Goal: Task Accomplishment & Management: Use online tool/utility

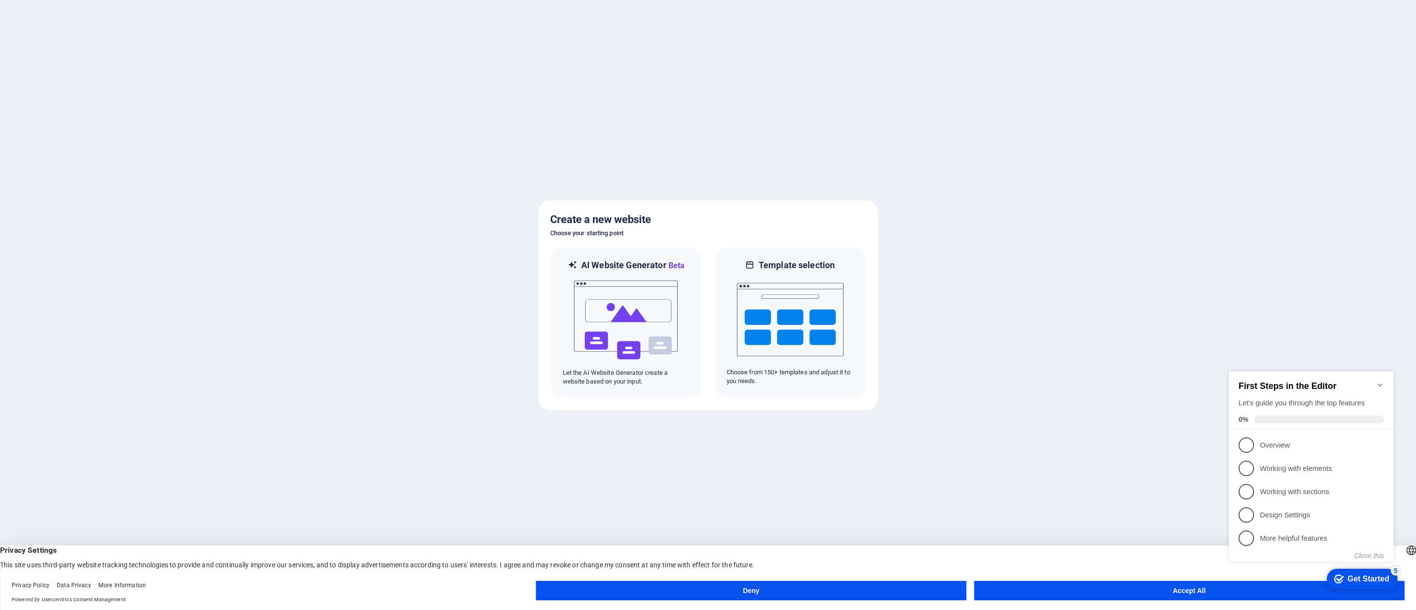
click at [1162, 590] on button "Accept All" at bounding box center [1189, 590] width 430 height 19
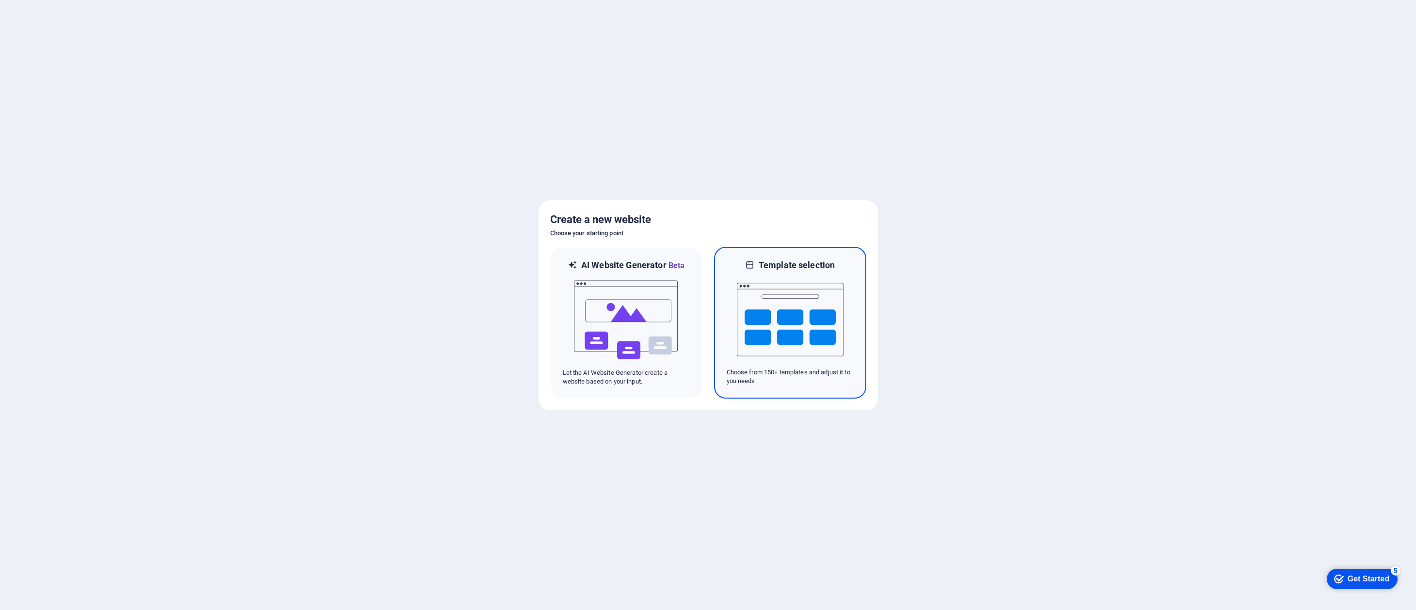
click at [797, 330] on img at bounding box center [790, 319] width 107 height 97
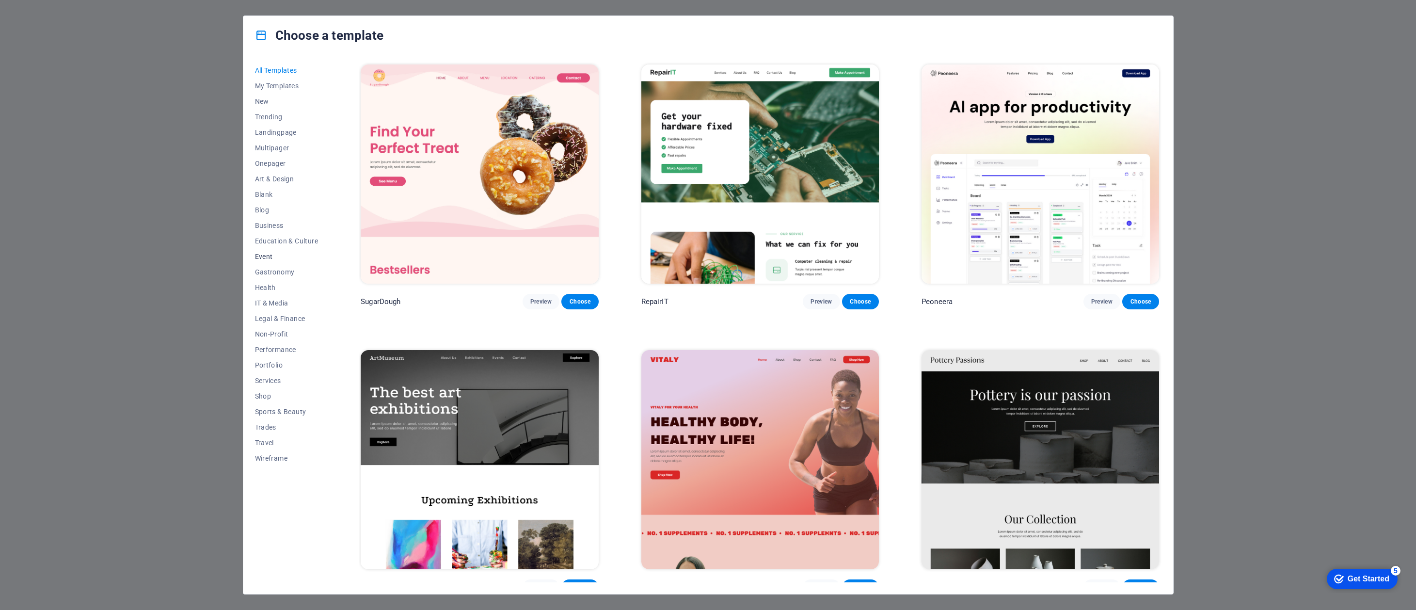
click at [263, 254] on span "Event" at bounding box center [286, 257] width 63 height 8
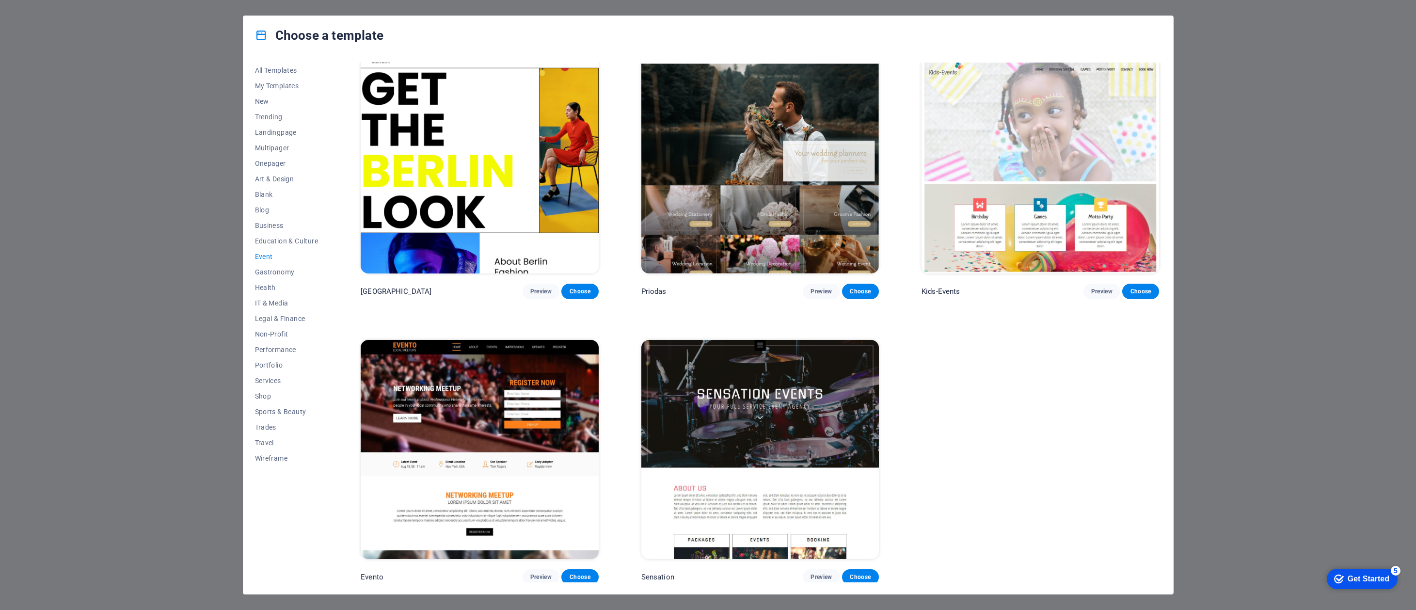
scroll to position [295, 0]
click at [268, 378] on span "Services" at bounding box center [286, 381] width 63 height 8
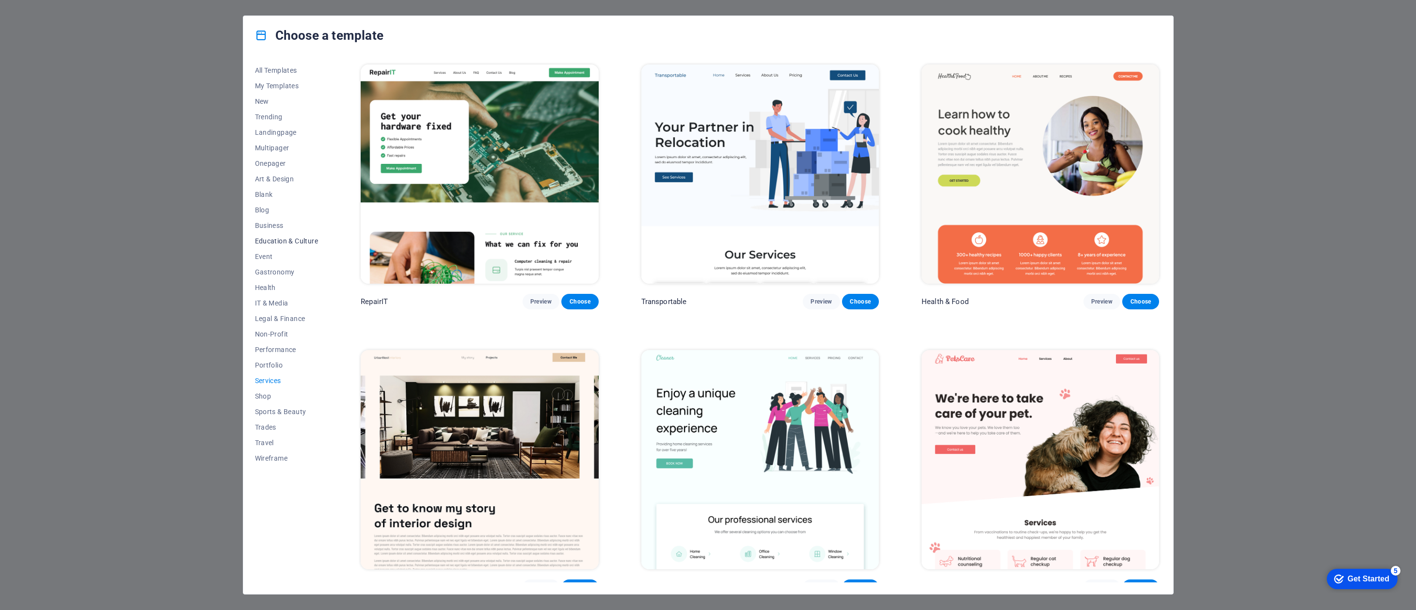
scroll to position [0, 0]
click at [270, 116] on span "Trending" at bounding box center [286, 117] width 63 height 8
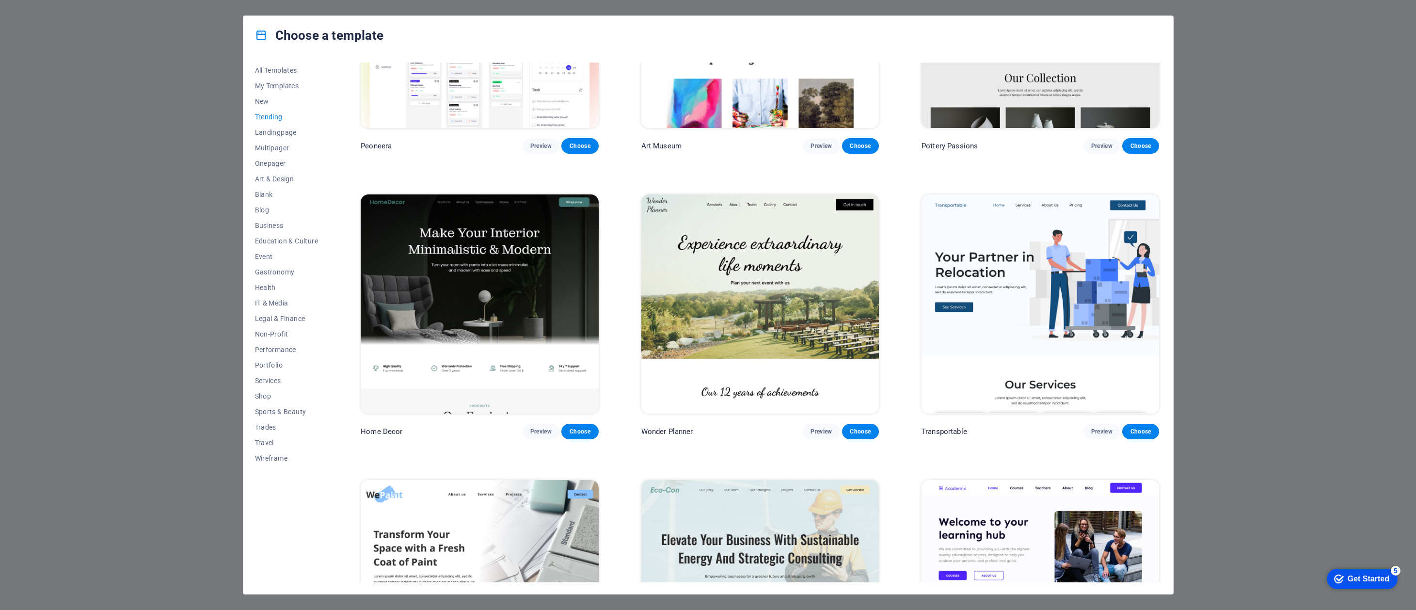
scroll to position [72, 0]
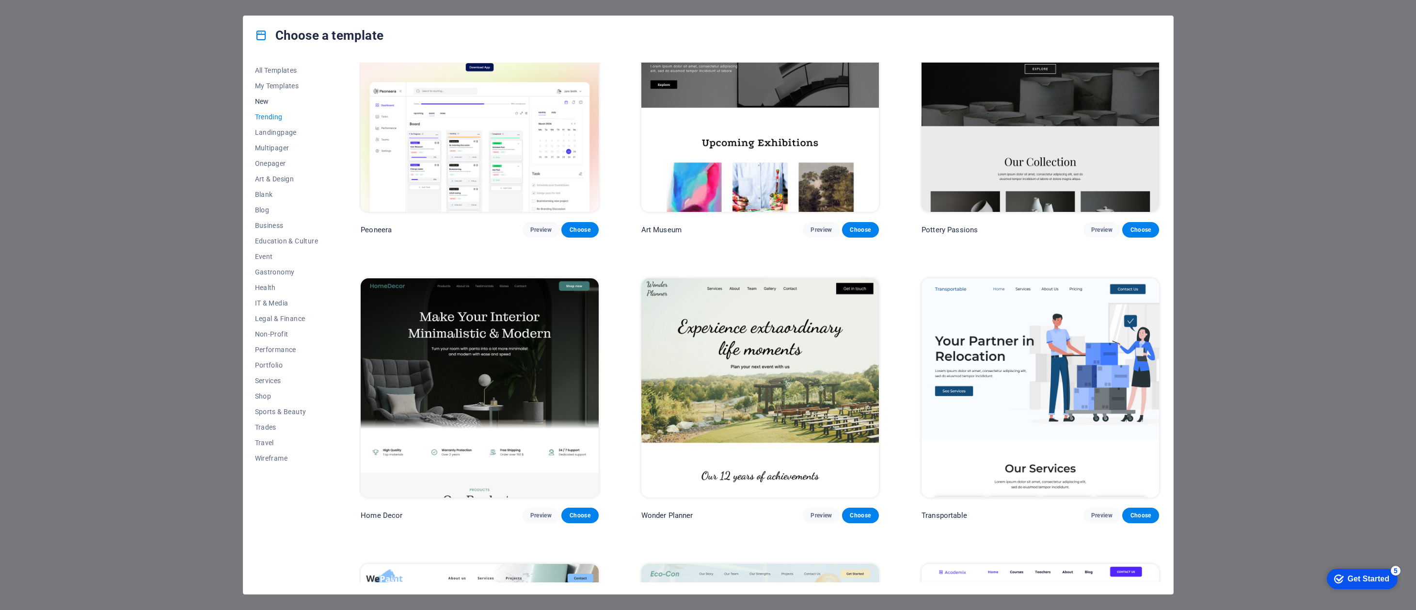
click at [259, 99] on span "New" at bounding box center [286, 101] width 63 height 8
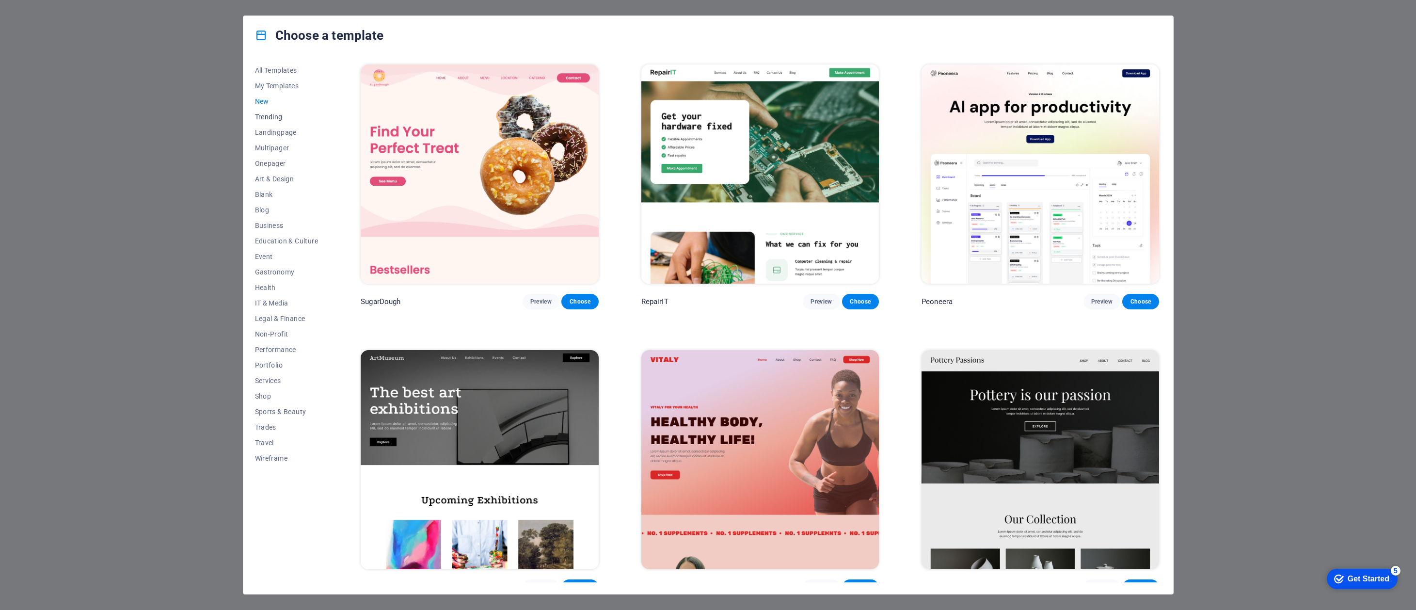
scroll to position [0, 0]
click at [262, 456] on span "Wireframe" at bounding box center [286, 458] width 63 height 8
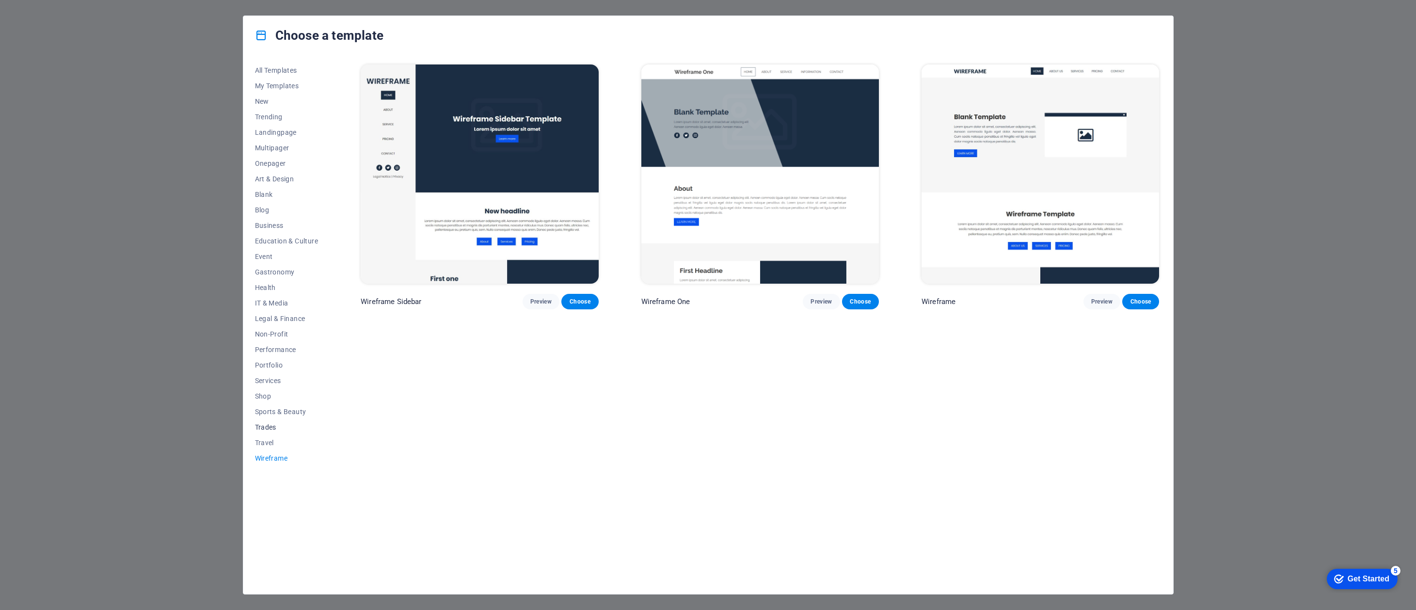
click at [267, 425] on span "Trades" at bounding box center [286, 427] width 63 height 8
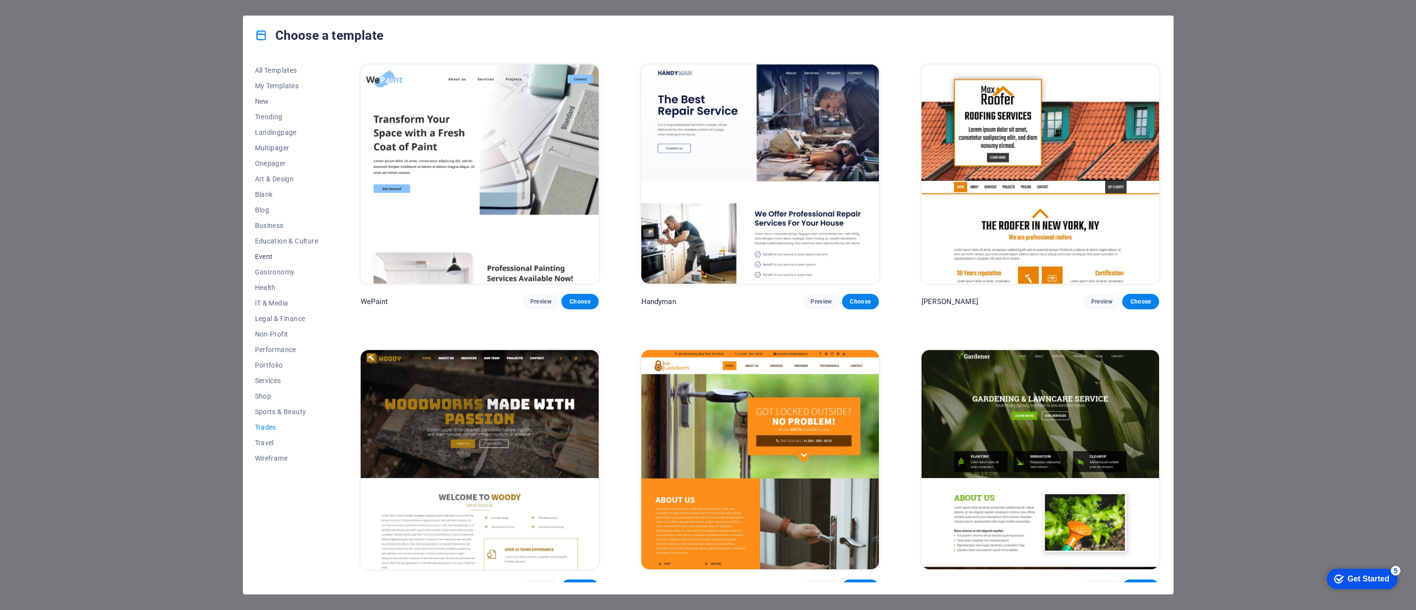
click at [265, 253] on span "Event" at bounding box center [286, 257] width 63 height 8
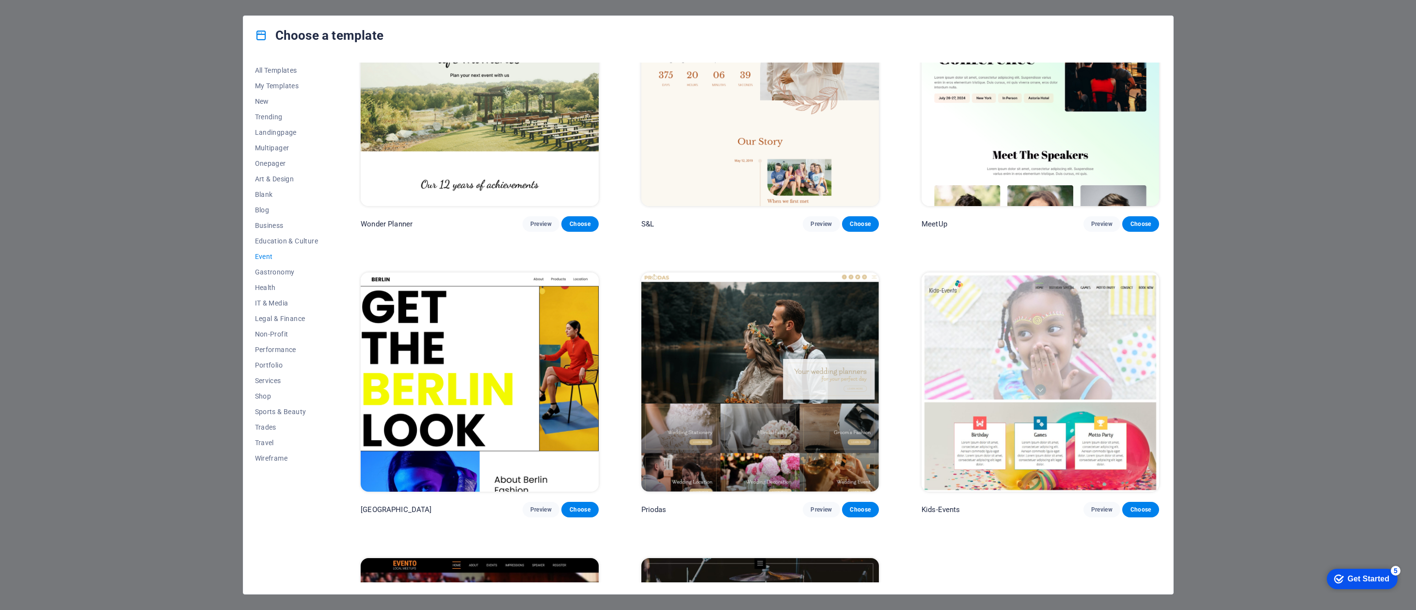
scroll to position [79, 0]
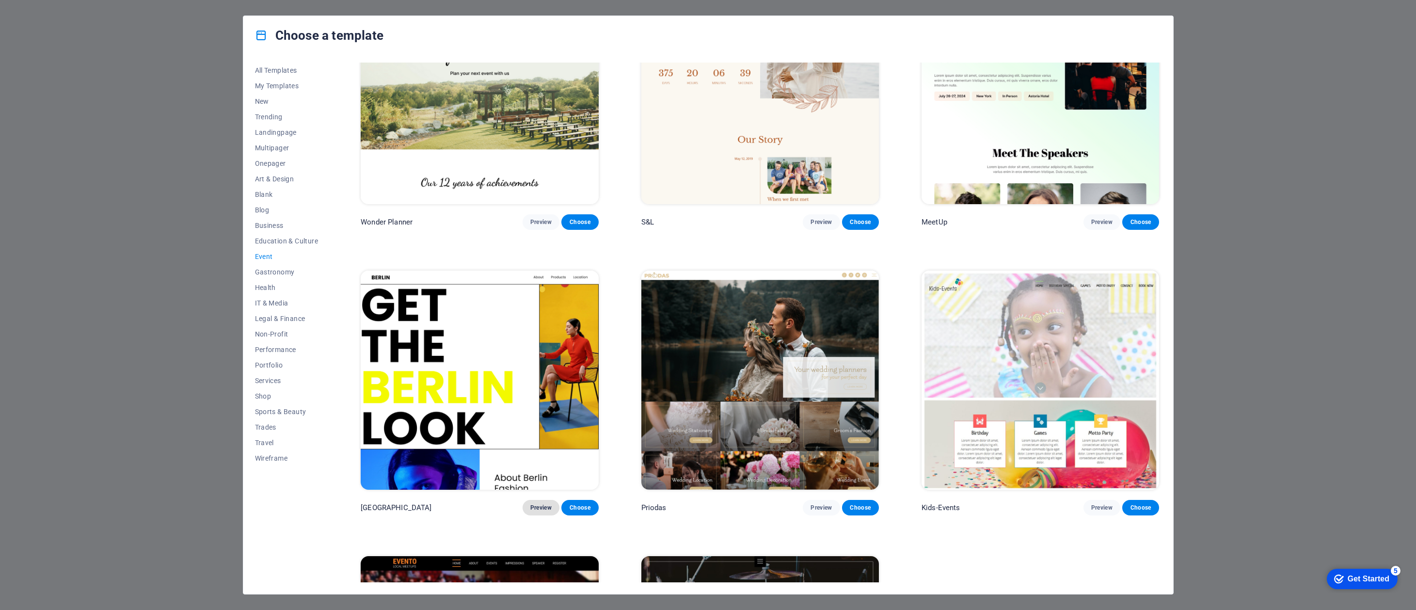
click at [542, 505] on span "Preview" at bounding box center [540, 508] width 21 height 8
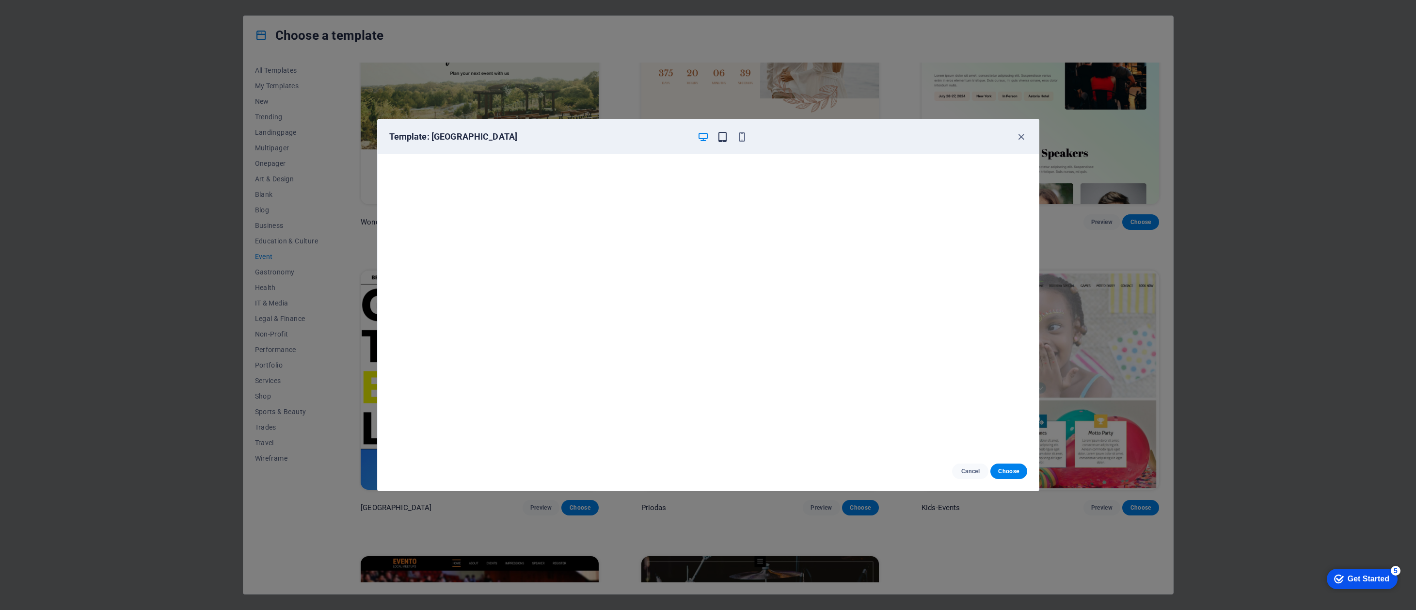
click at [722, 138] on icon "button" at bounding box center [722, 136] width 11 height 11
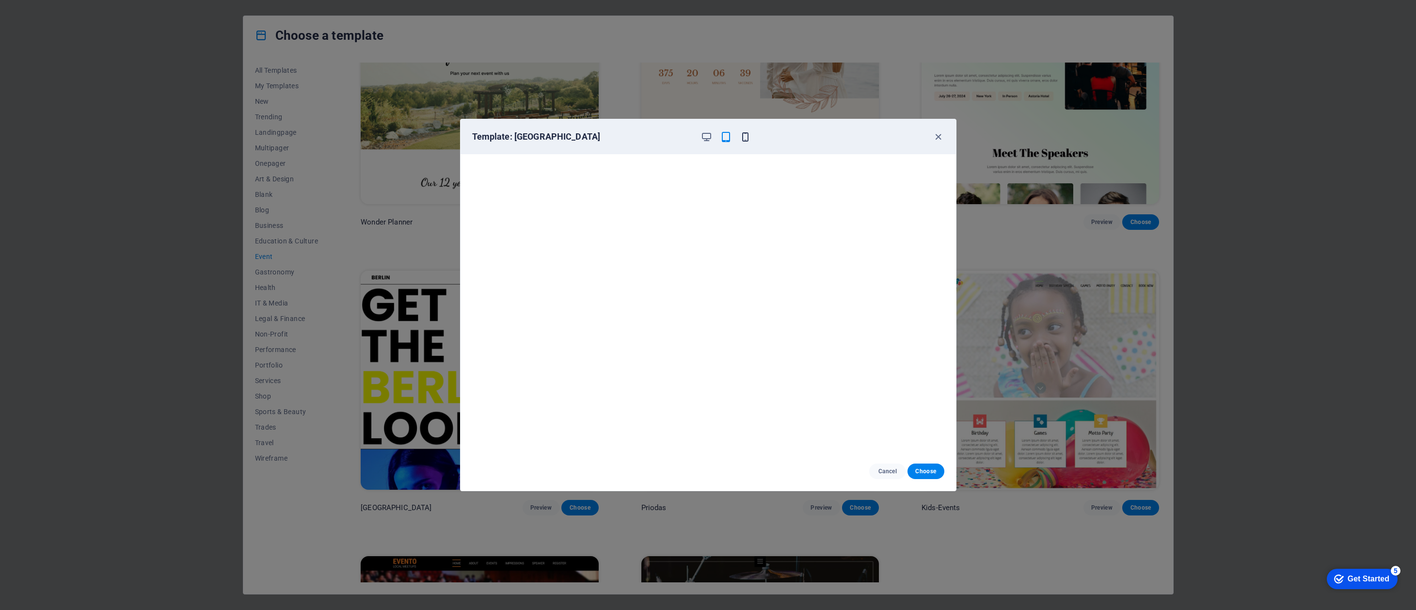
click at [745, 134] on icon "button" at bounding box center [745, 136] width 11 height 11
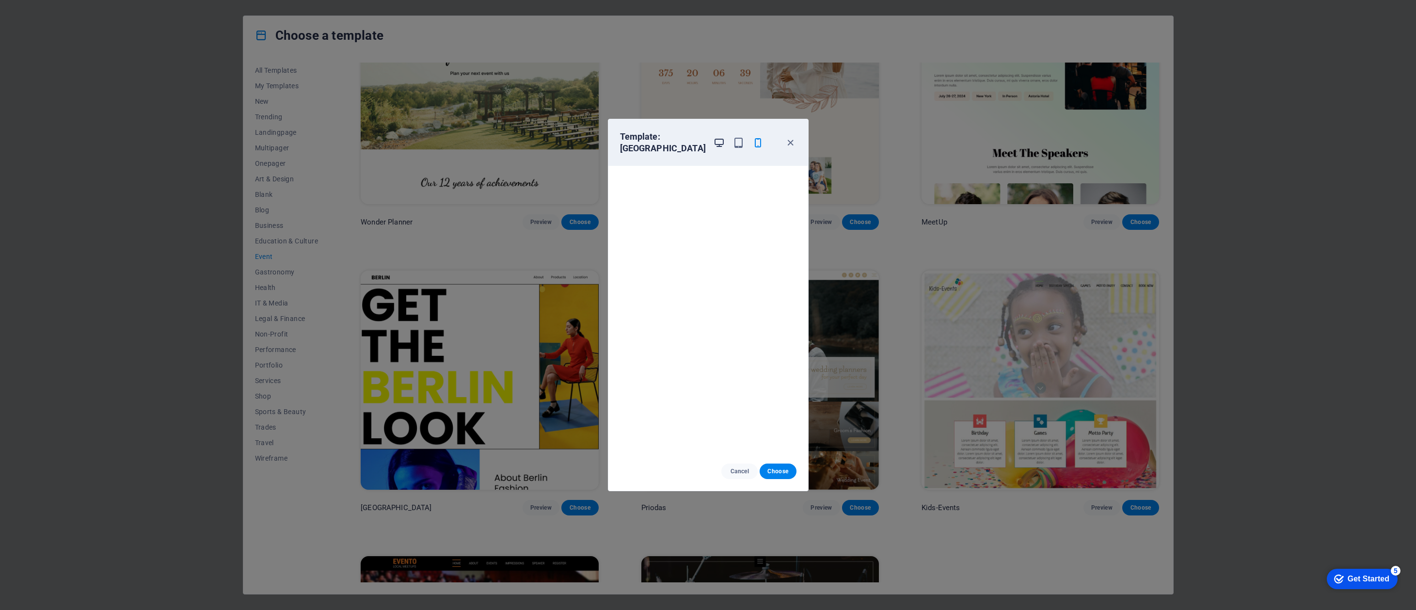
click at [713, 137] on icon "button" at bounding box center [718, 142] width 11 height 11
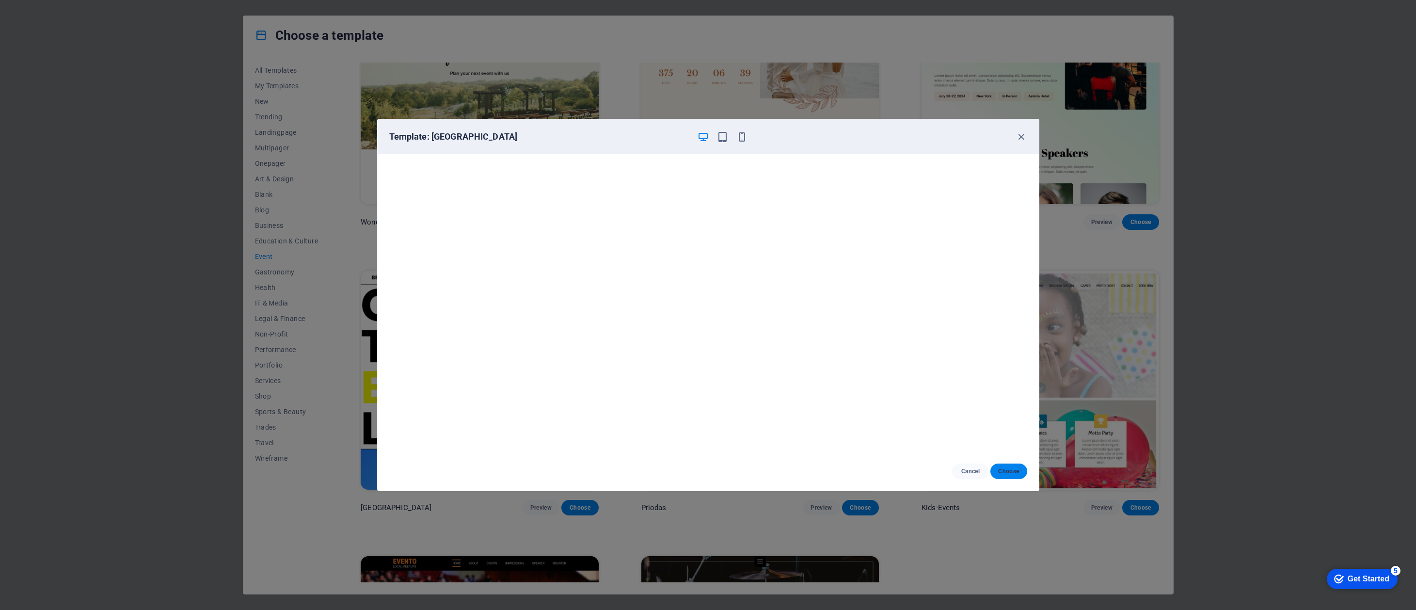
click at [1008, 471] on span "Choose" at bounding box center [1008, 471] width 21 height 8
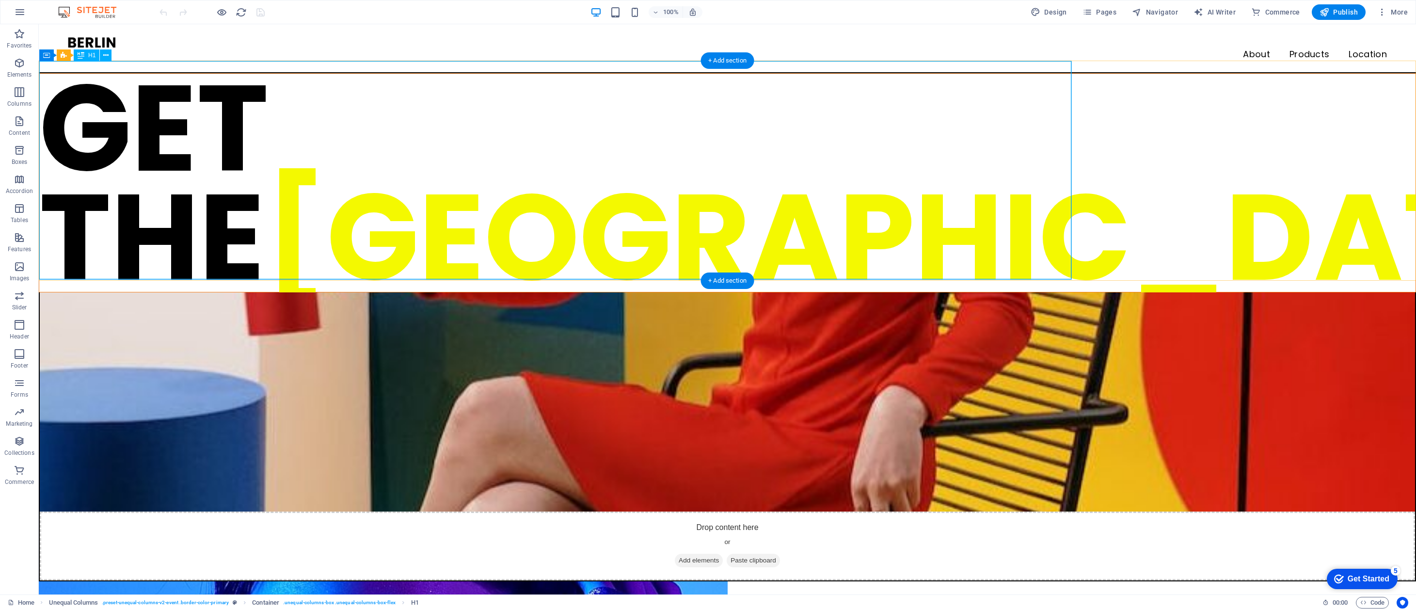
click at [111, 126] on div "GET THE BERLIN LOOK" at bounding box center [727, 183] width 1376 height 218
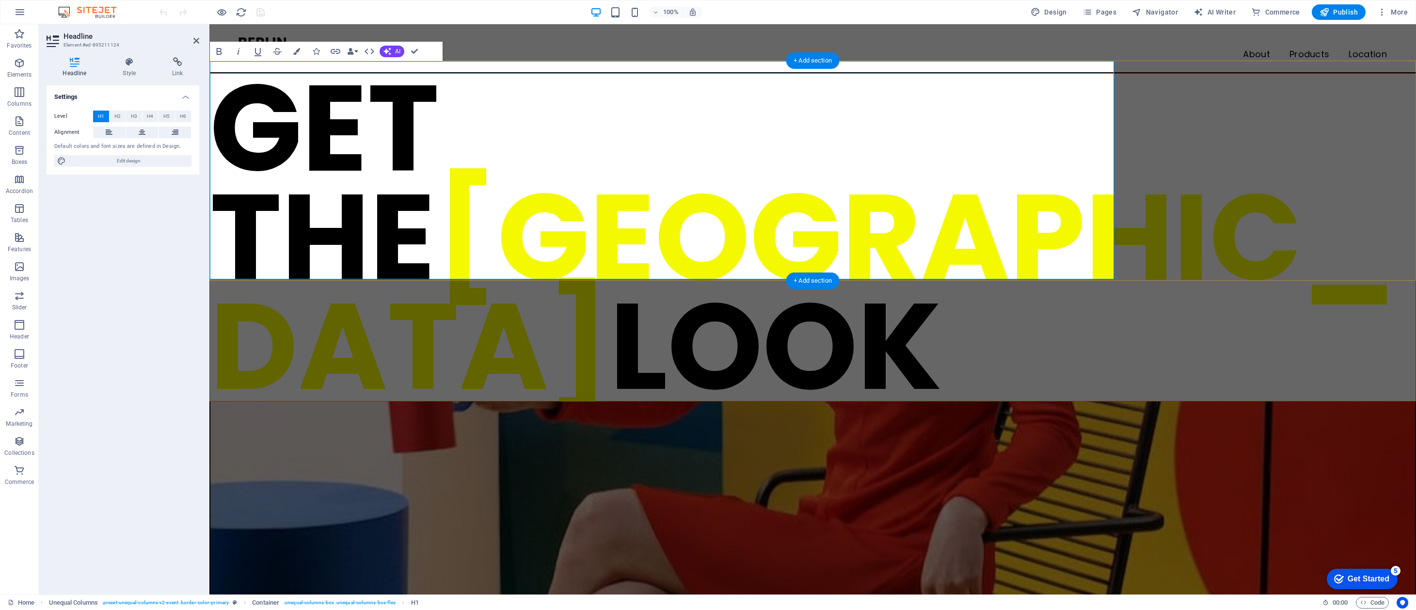
click at [111, 126] on icon at bounding box center [109, 132] width 7 height 12
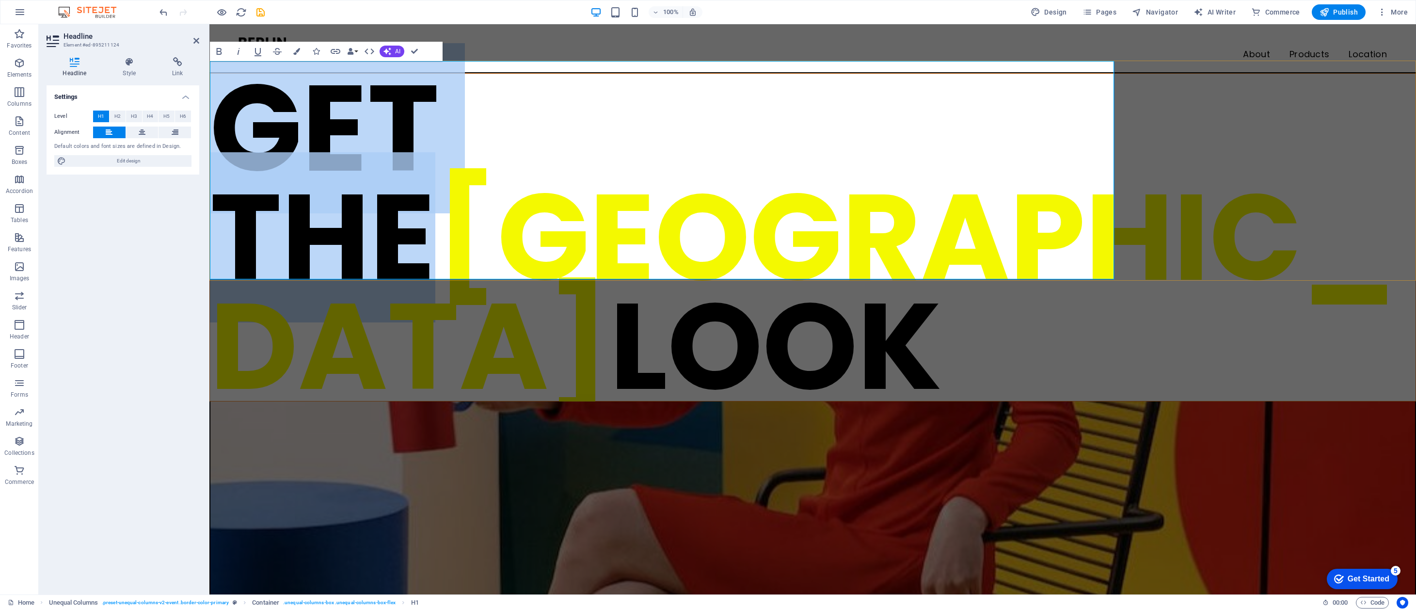
drag, startPoint x: 216, startPoint y: 123, endPoint x: 675, endPoint y: 117, distance: 458.5
click at [675, 117] on h1 "GET THE BERLIN LOOK" at bounding box center [812, 237] width 1205 height 327
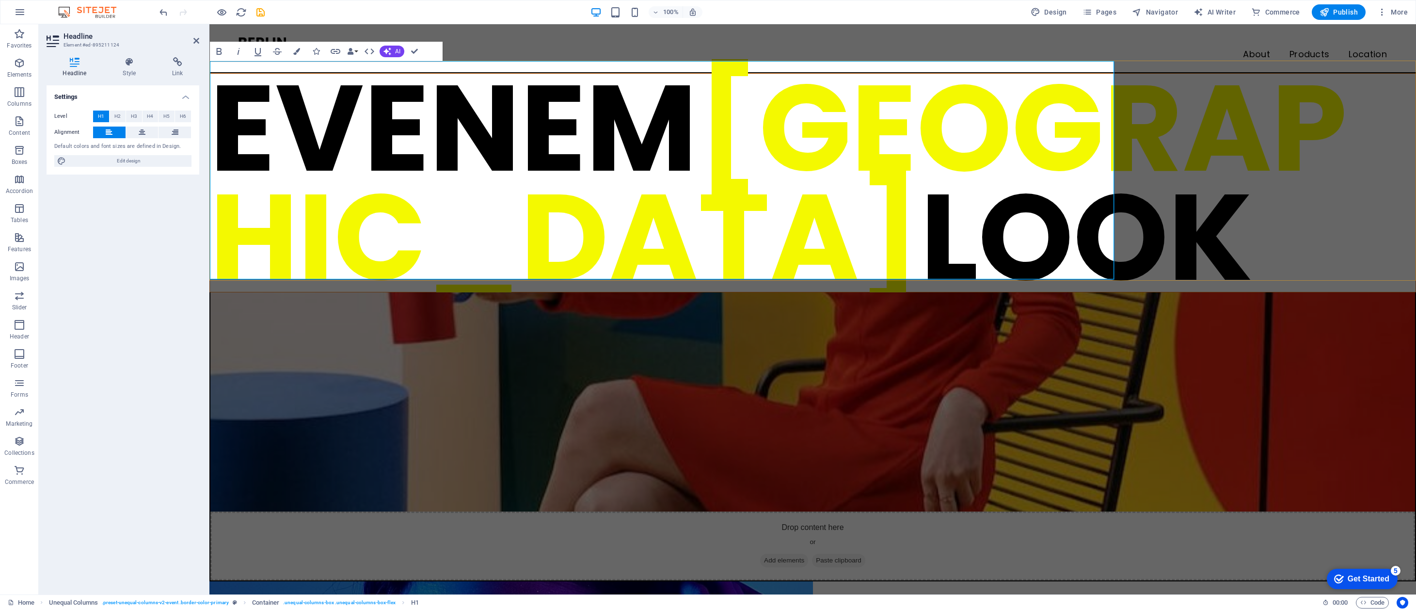
scroll to position [30, 0]
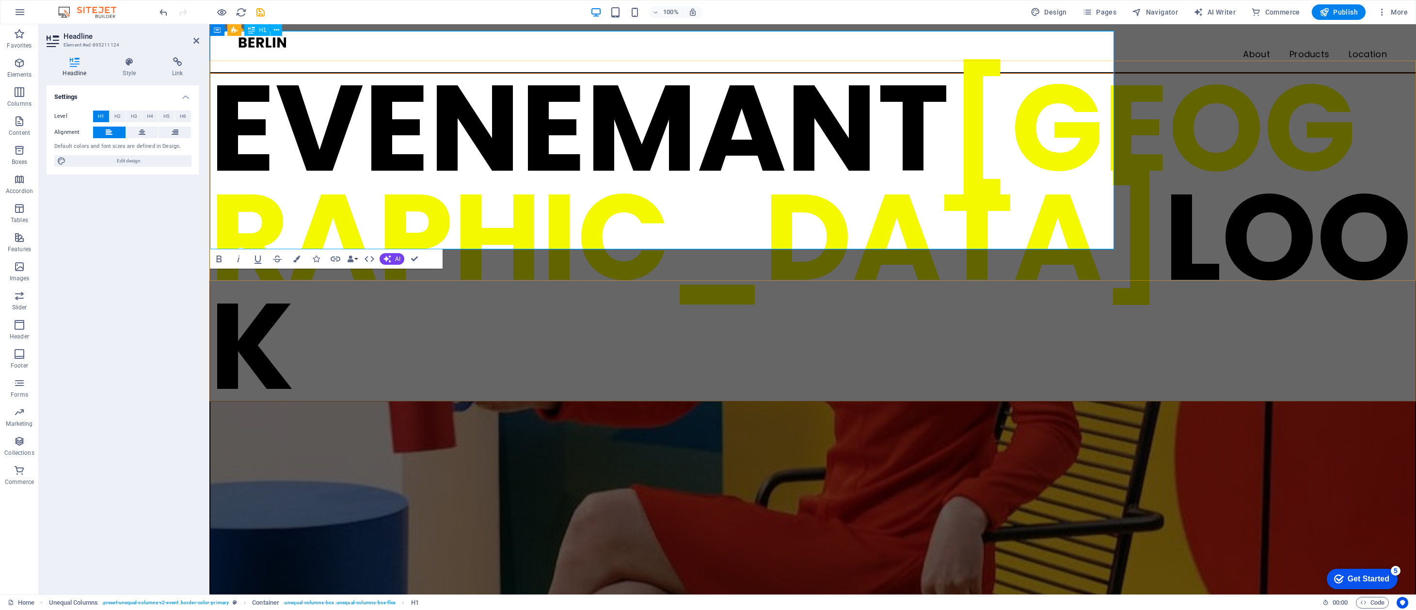
drag, startPoint x: 245, startPoint y: 190, endPoint x: 643, endPoint y: 183, distance: 397.5
click at [643, 183] on span "[GEOGRAPHIC_DATA]" at bounding box center [783, 182] width 1146 height 279
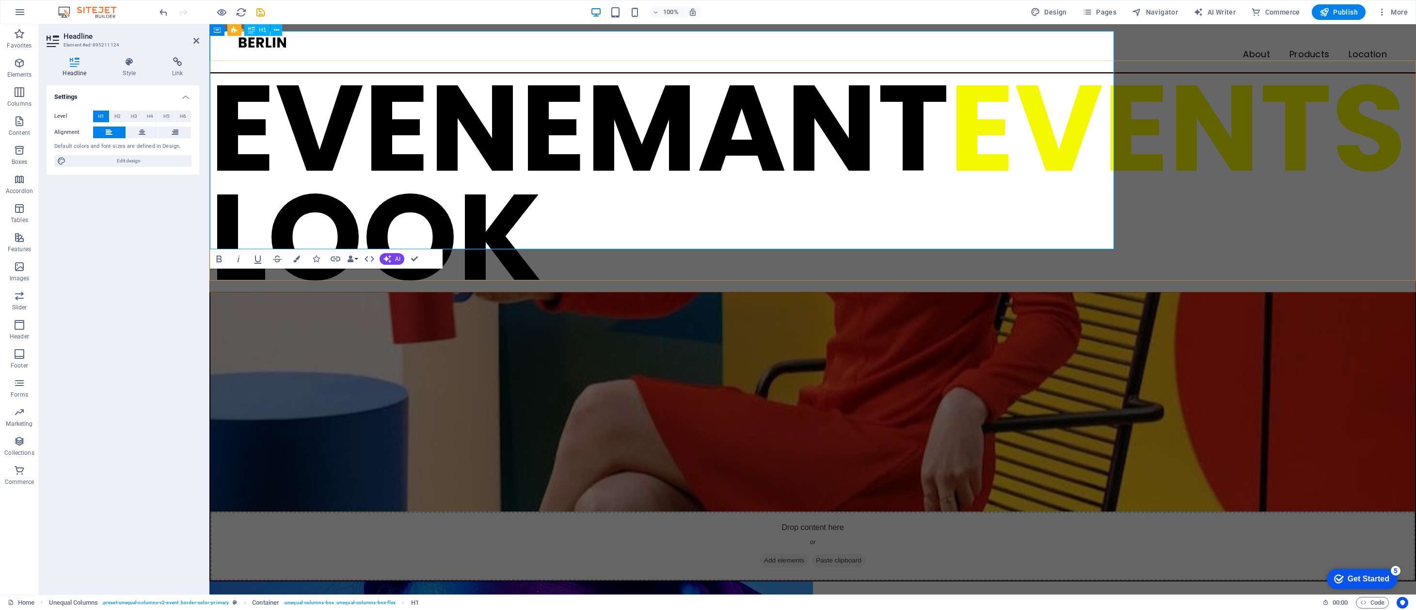
click at [719, 189] on h1 "EVENEMANT EVENTS LOOK" at bounding box center [812, 183] width 1205 height 218
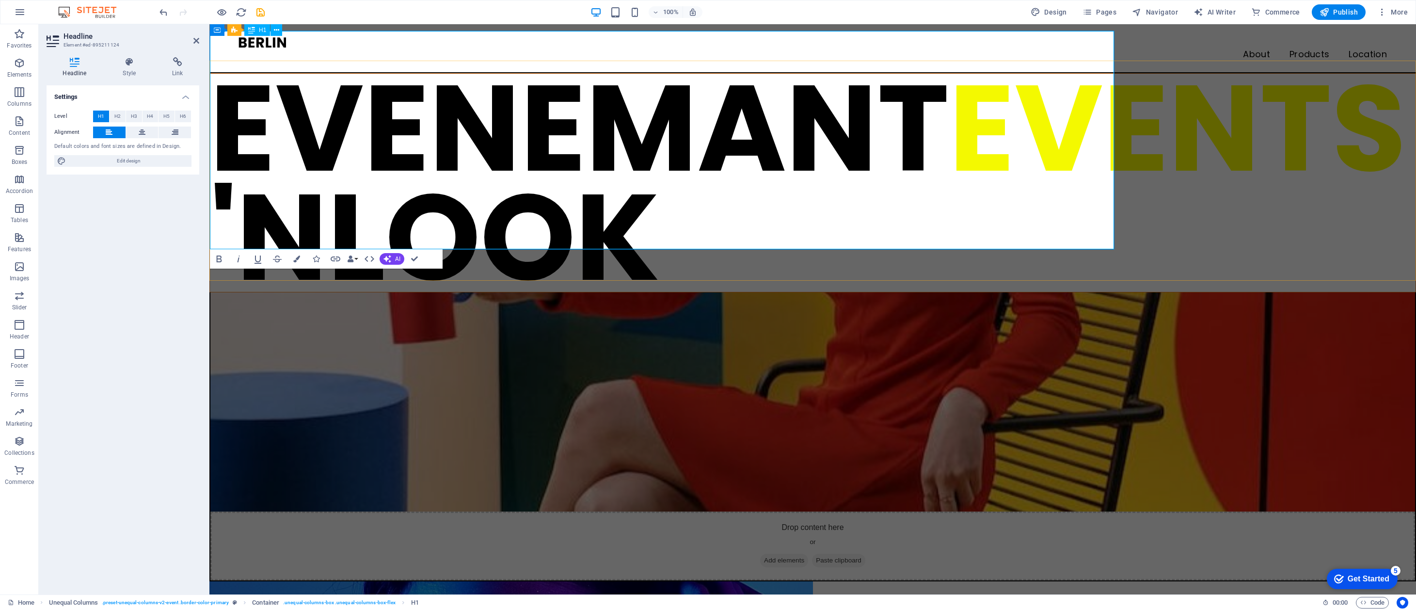
scroll to position [0, 0]
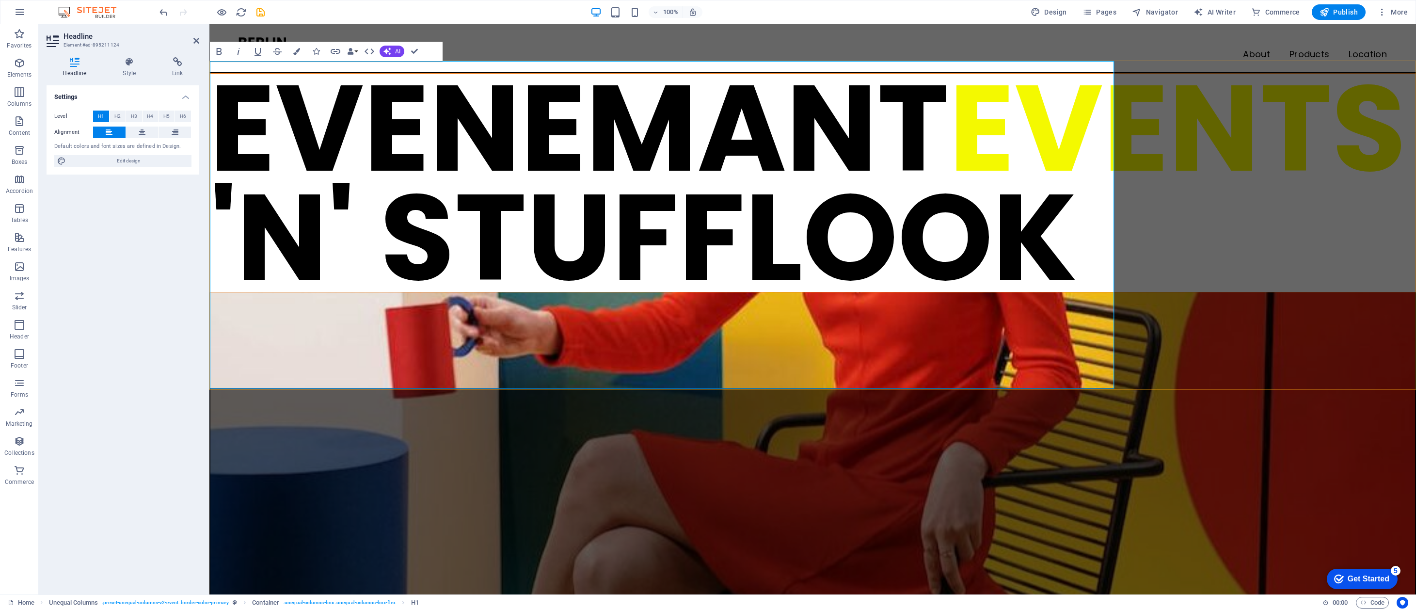
drag, startPoint x: 586, startPoint y: 329, endPoint x: 915, endPoint y: 322, distance: 328.7
click at [915, 292] on h1 "EVENEMANT EVENTS 'N' STUFFLOOK" at bounding box center [812, 183] width 1205 height 218
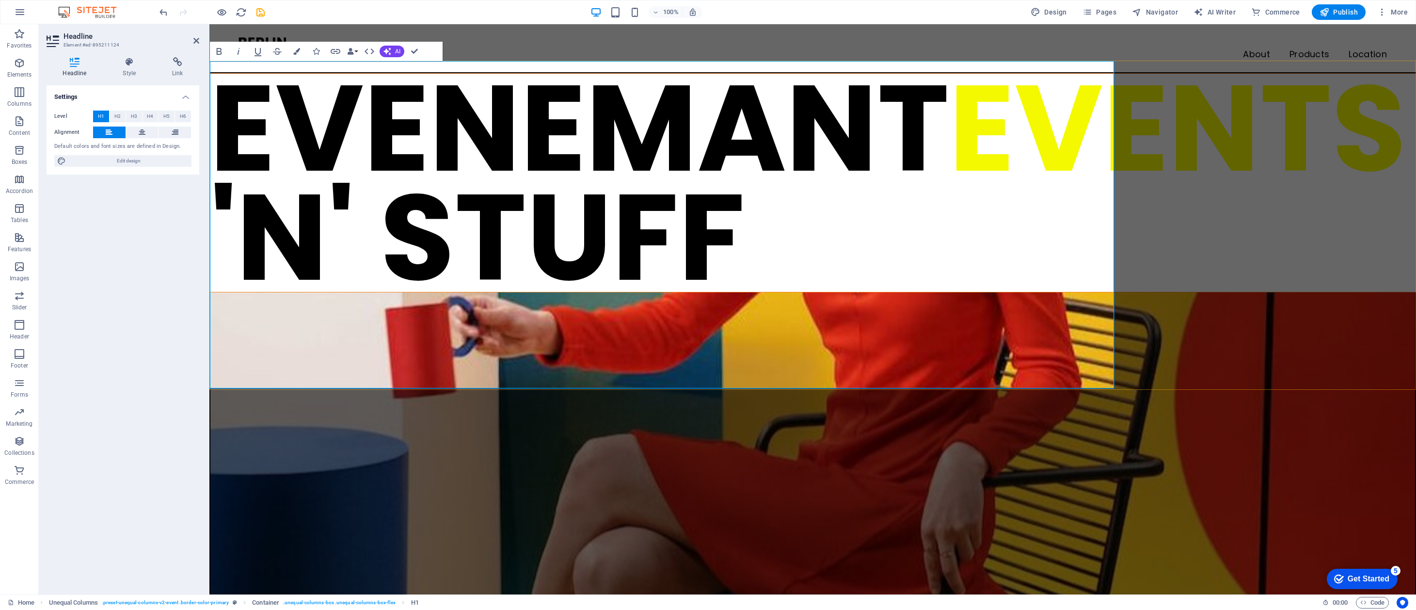
click at [231, 197] on h1 "EVENEMANT EVENTS 'N' STUFF" at bounding box center [812, 183] width 1205 height 218
drag, startPoint x: 239, startPoint y: 195, endPoint x: 539, endPoint y: 327, distance: 327.2
click at [539, 292] on h1 "EVENEMANT EVENTS 'N' STUFF" at bounding box center [812, 183] width 1205 height 218
click at [1057, 12] on span "Design" at bounding box center [1048, 12] width 36 height 10
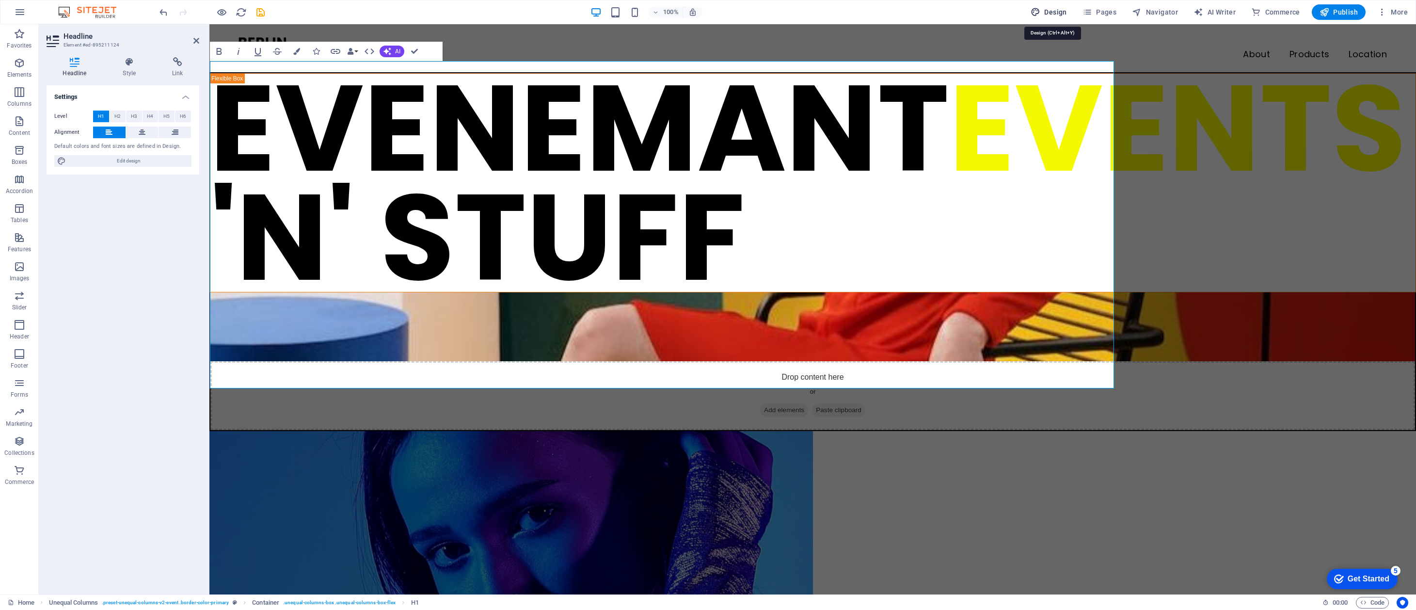
select select "px"
select select "400"
select select "px"
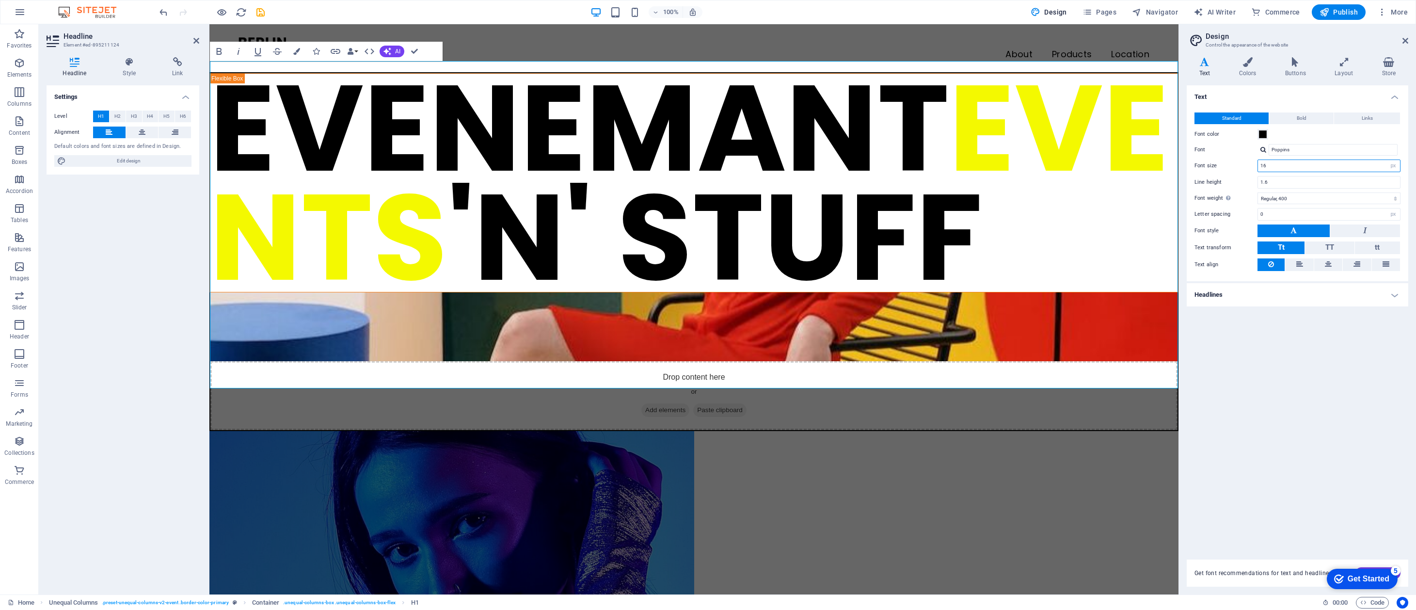
click at [1279, 165] on input "16" at bounding box center [1329, 166] width 142 height 12
drag, startPoint x: 1274, startPoint y: 166, endPoint x: 1259, endPoint y: 165, distance: 15.5
click at [1259, 165] on input "16" at bounding box center [1329, 166] width 142 height 12
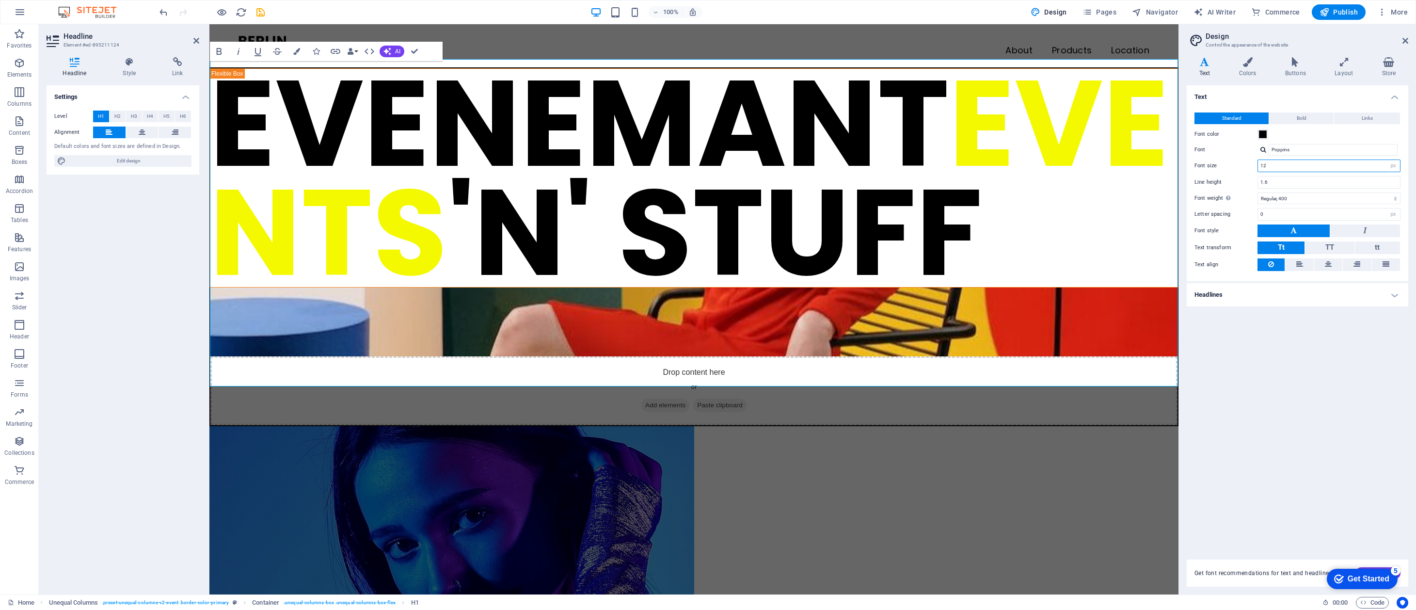
click at [1304, 167] on input "12" at bounding box center [1329, 166] width 142 height 12
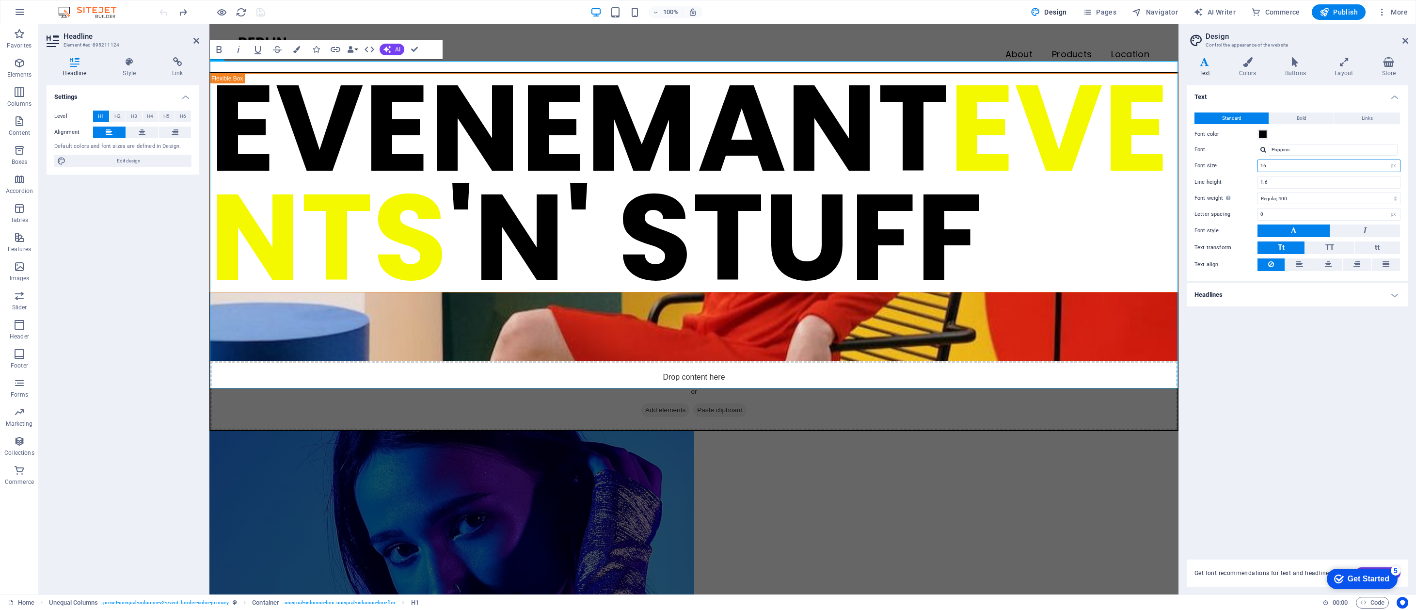
click at [1291, 163] on input "16" at bounding box center [1329, 166] width 142 height 12
click at [608, 292] on h1 "EVENEMANT EVENTS 'N' STUFF" at bounding box center [694, 183] width 968 height 218
drag, startPoint x: 545, startPoint y: 338, endPoint x: 241, endPoint y: 329, distance: 304.0
click at [240, 292] on h1 "EVENEMANT EVENTS 'N' STUFF" at bounding box center [694, 183] width 968 height 218
click at [1284, 168] on input "16" at bounding box center [1329, 166] width 142 height 12
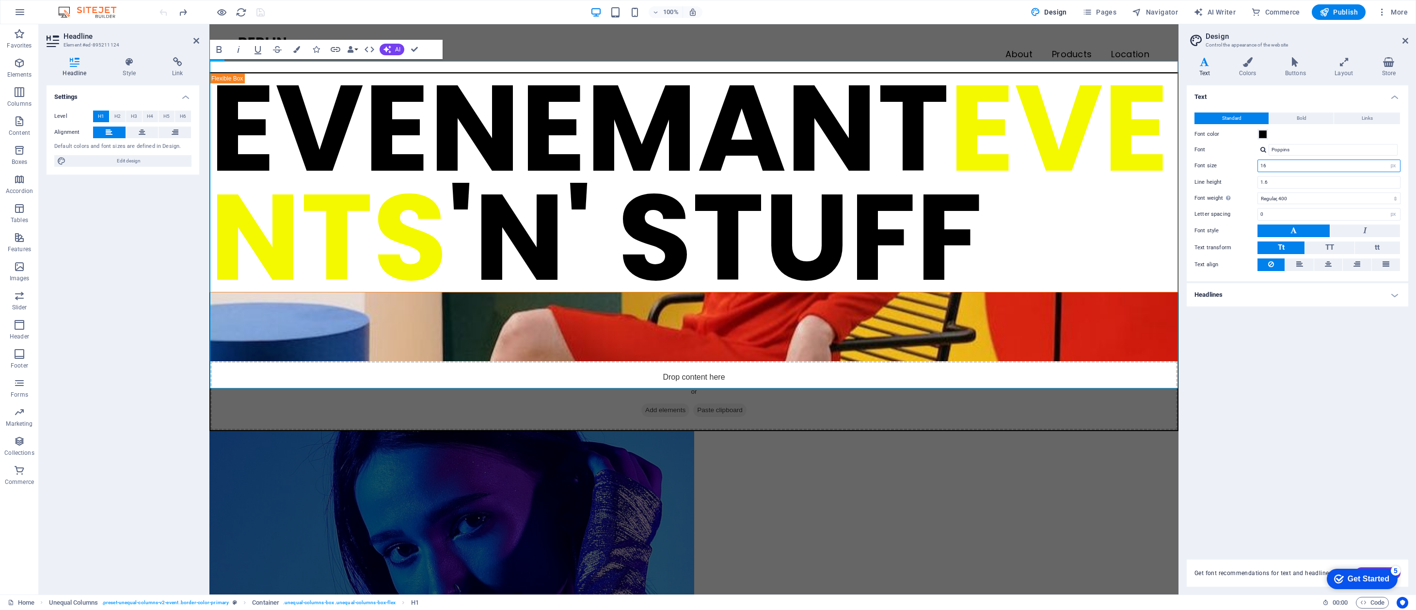
drag, startPoint x: 1278, startPoint y: 167, endPoint x: 1251, endPoint y: 165, distance: 27.2
click at [1251, 165] on div "Font size 16 rem px" at bounding box center [1297, 165] width 206 height 13
click at [247, 237] on span "EVENTS" at bounding box center [689, 182] width 959 height 279
drag, startPoint x: 280, startPoint y: 249, endPoint x: 579, endPoint y: 340, distance: 312.6
click at [578, 292] on h1 "EVENEMANT EVENTS 'N' STUFF" at bounding box center [694, 183] width 968 height 218
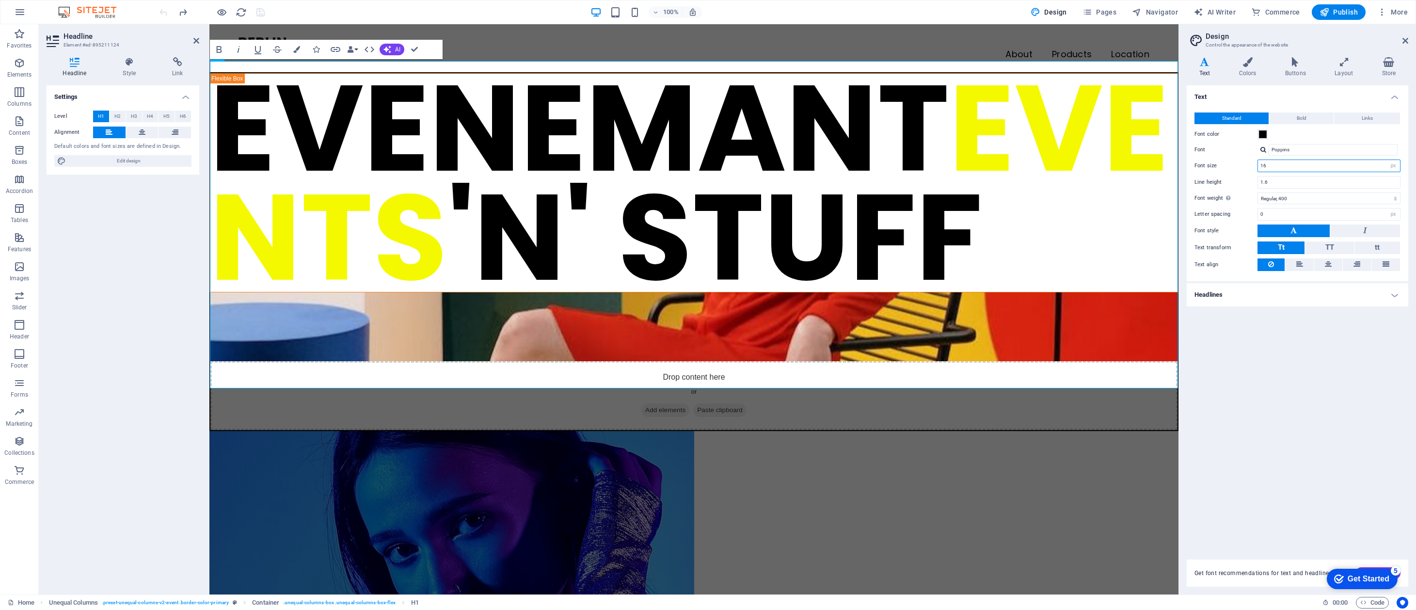
click at [1272, 165] on input "16" at bounding box center [1329, 166] width 142 height 12
drag, startPoint x: 1272, startPoint y: 165, endPoint x: 1247, endPoint y: 163, distance: 24.8
click at [1247, 163] on div "Font size 16 rem px" at bounding box center [1297, 165] width 206 height 13
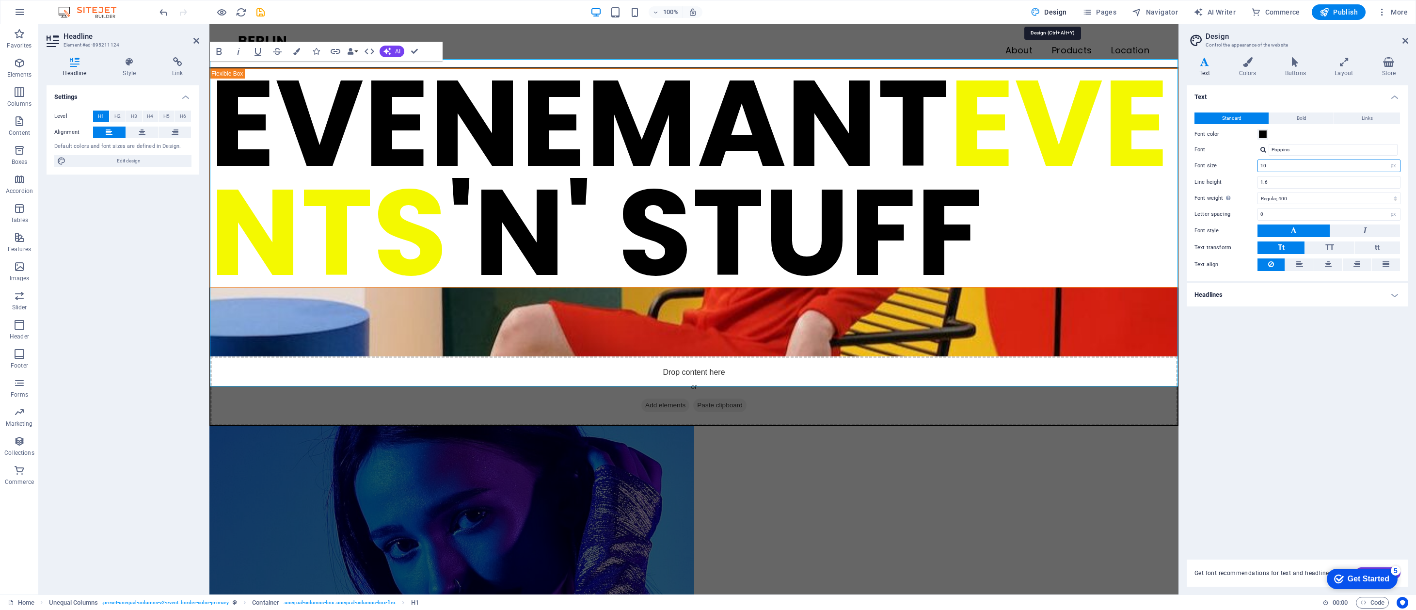
type input "10"
click at [1060, 12] on span "Design" at bounding box center [1048, 12] width 36 height 10
click at [1408, 40] on aside "Design Control the appearance of the website Variants Text Colors Buttons Layou…" at bounding box center [1296, 309] width 237 height 570
click at [1403, 39] on icon at bounding box center [1405, 41] width 6 height 8
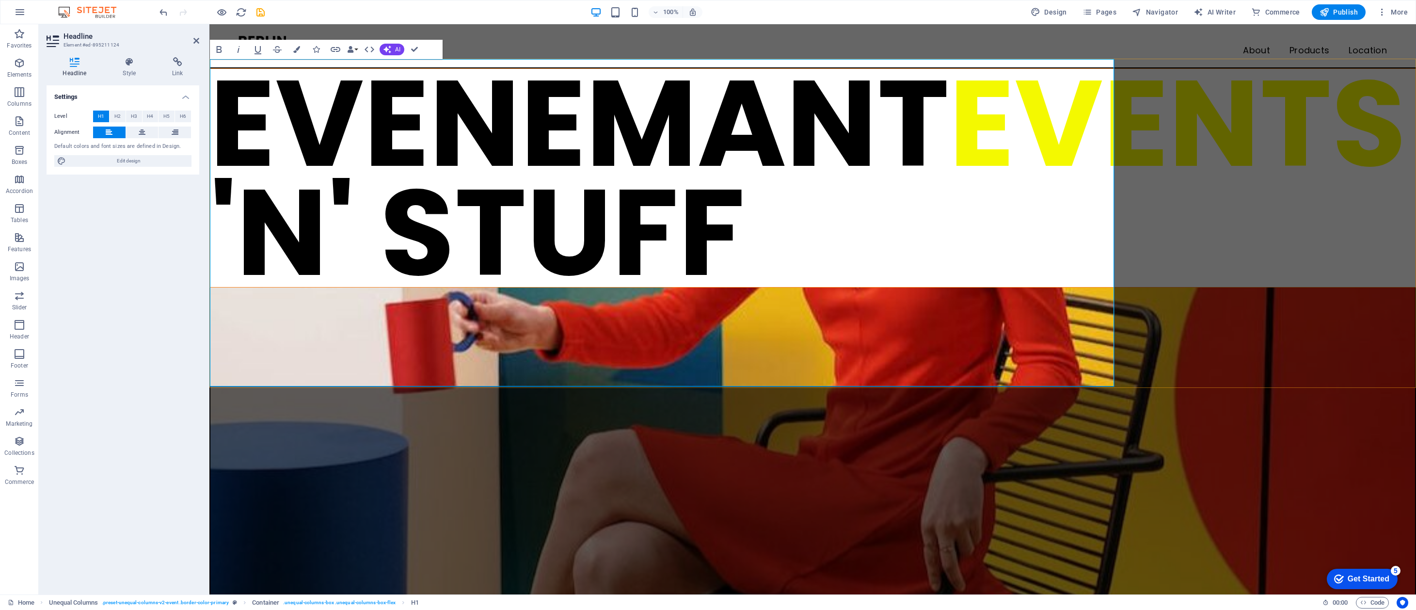
click at [848, 287] on h1 "EVENEMANT EVENTS 'N' STUFF" at bounding box center [812, 178] width 1205 height 218
click at [1088, 203] on h1 "EVENEMANT EVENTS 'N' STUFF" at bounding box center [812, 178] width 1205 height 218
click at [711, 221] on h1 "EVENEMANT EVENTS 'N' STUFF" at bounding box center [812, 178] width 1205 height 218
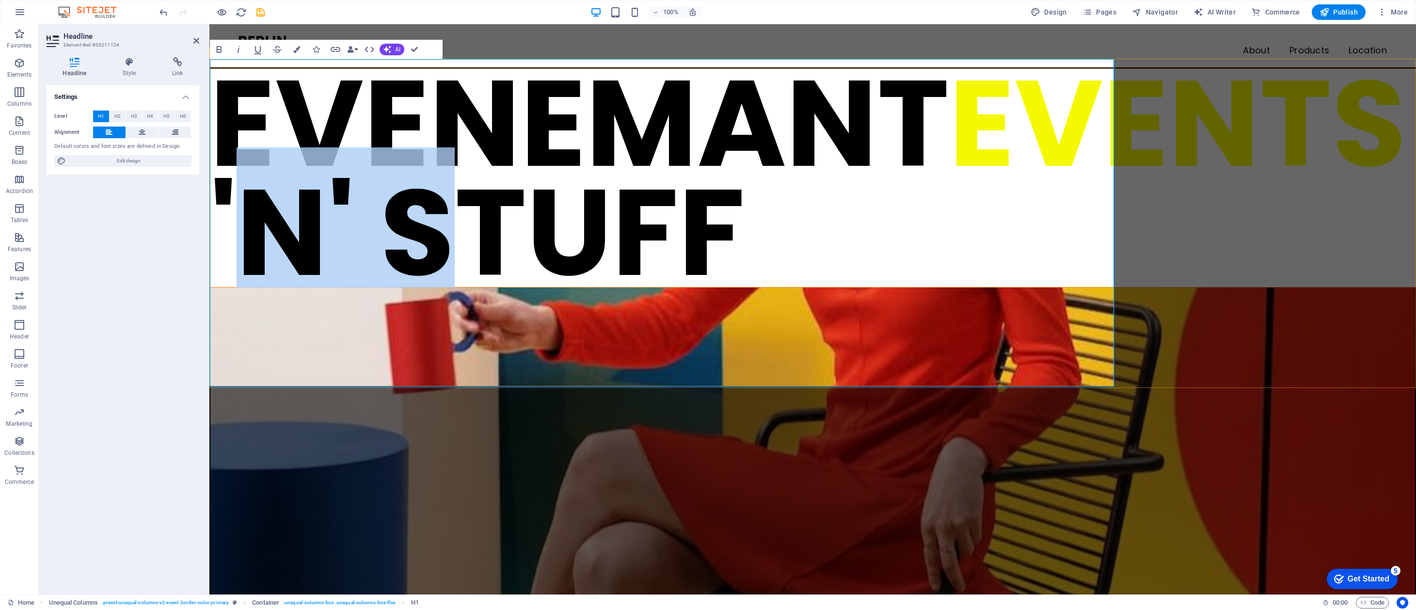
drag, startPoint x: 769, startPoint y: 225, endPoint x: 901, endPoint y: 224, distance: 132.3
click at [901, 224] on h1 "EVENEMANT EVENTS 'N' STUFF" at bounding box center [812, 178] width 1205 height 218
click at [715, 235] on h1 "EVENEMANT EVENTS 'N' STUFF" at bounding box center [812, 178] width 1205 height 218
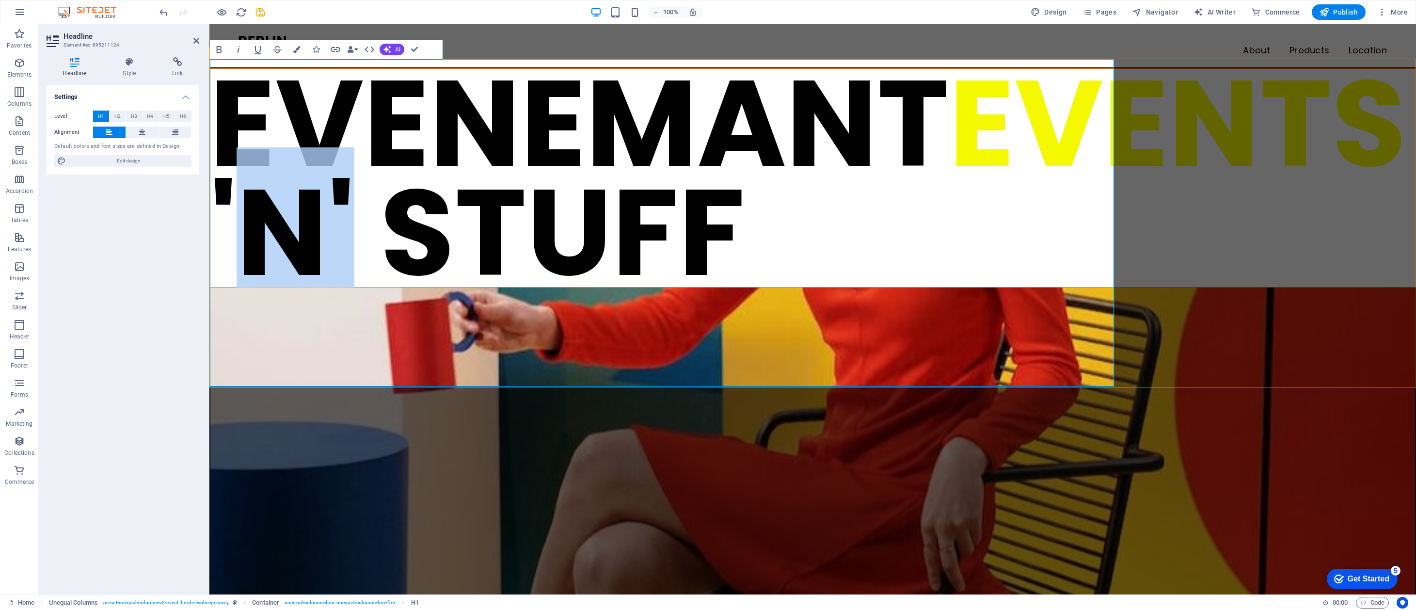
drag, startPoint x: 361, startPoint y: 323, endPoint x: 226, endPoint y: 321, distance: 134.7
click at [226, 287] on h1 "EVENEMANT EVENTS ‌'N' STUFF" at bounding box center [812, 178] width 1205 height 218
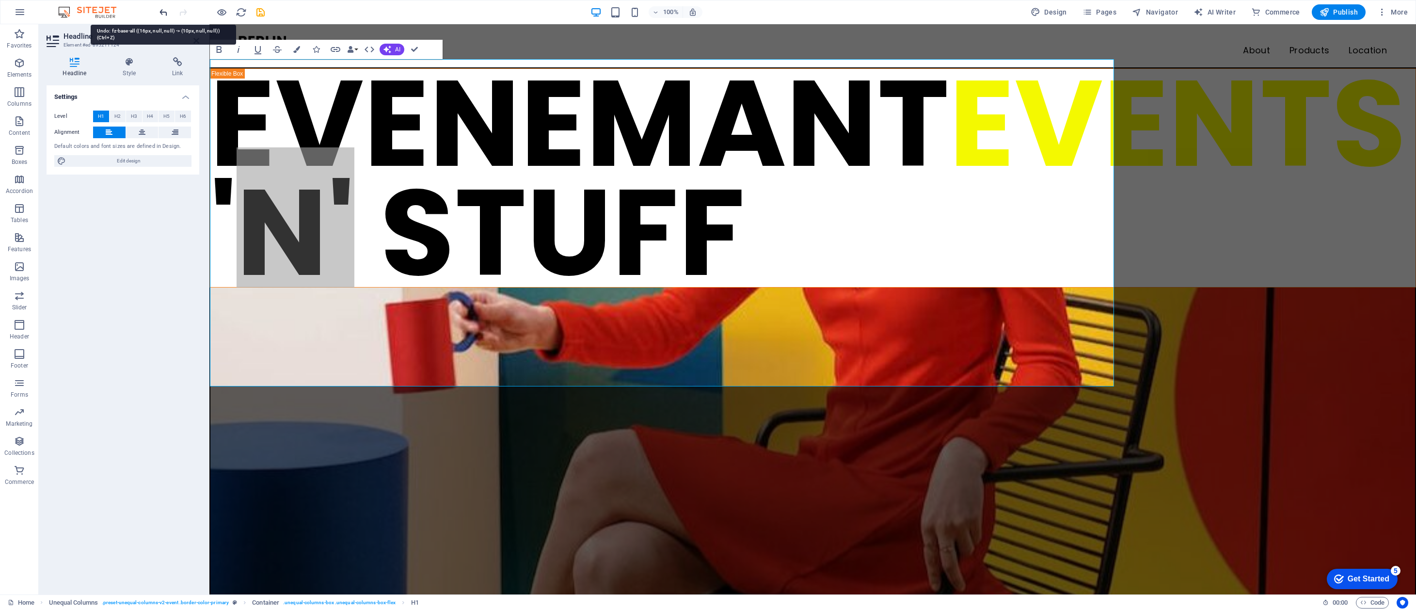
click at [164, 11] on icon "undo" at bounding box center [163, 12] width 11 height 11
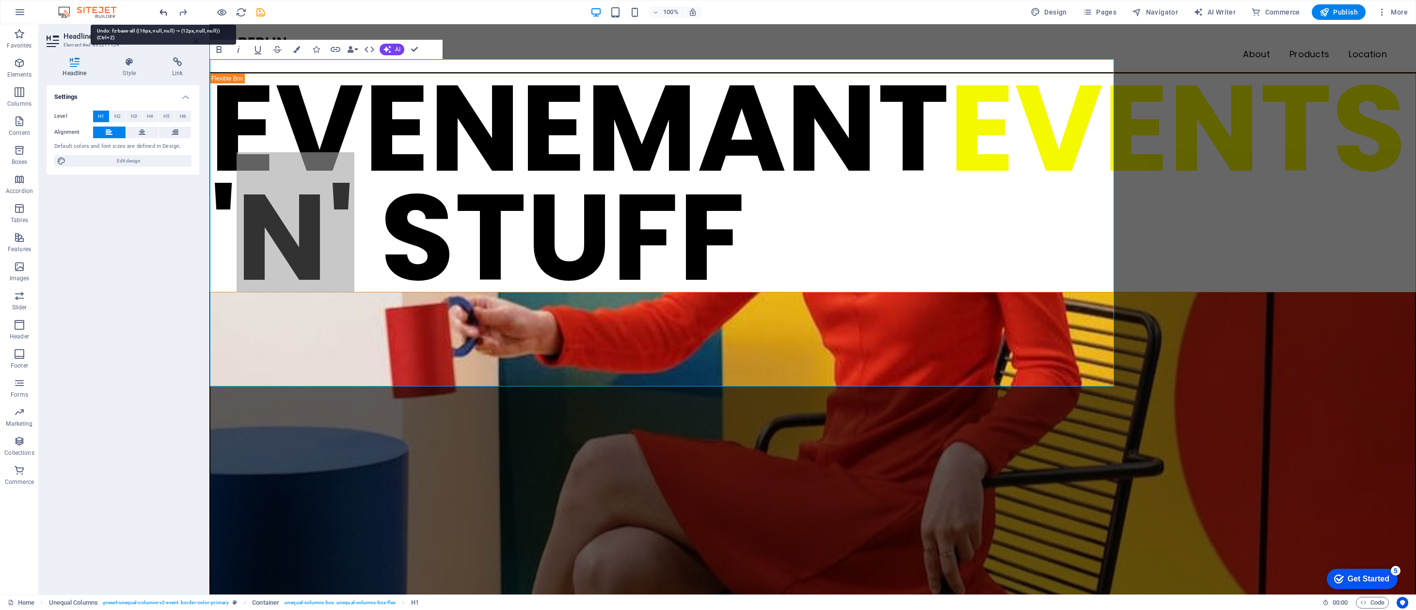
click at [164, 11] on icon "undo" at bounding box center [163, 12] width 11 height 11
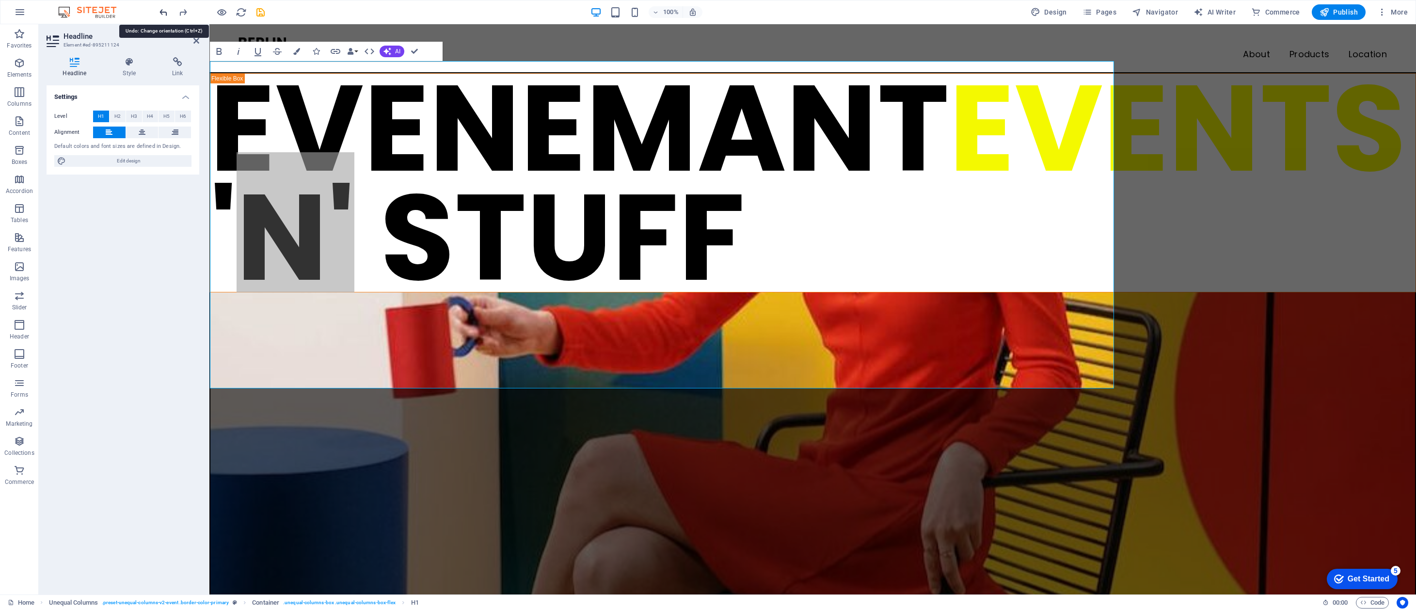
click at [163, 11] on icon "undo" at bounding box center [163, 12] width 11 height 11
click at [182, 10] on icon "redo" at bounding box center [182, 12] width 11 height 11
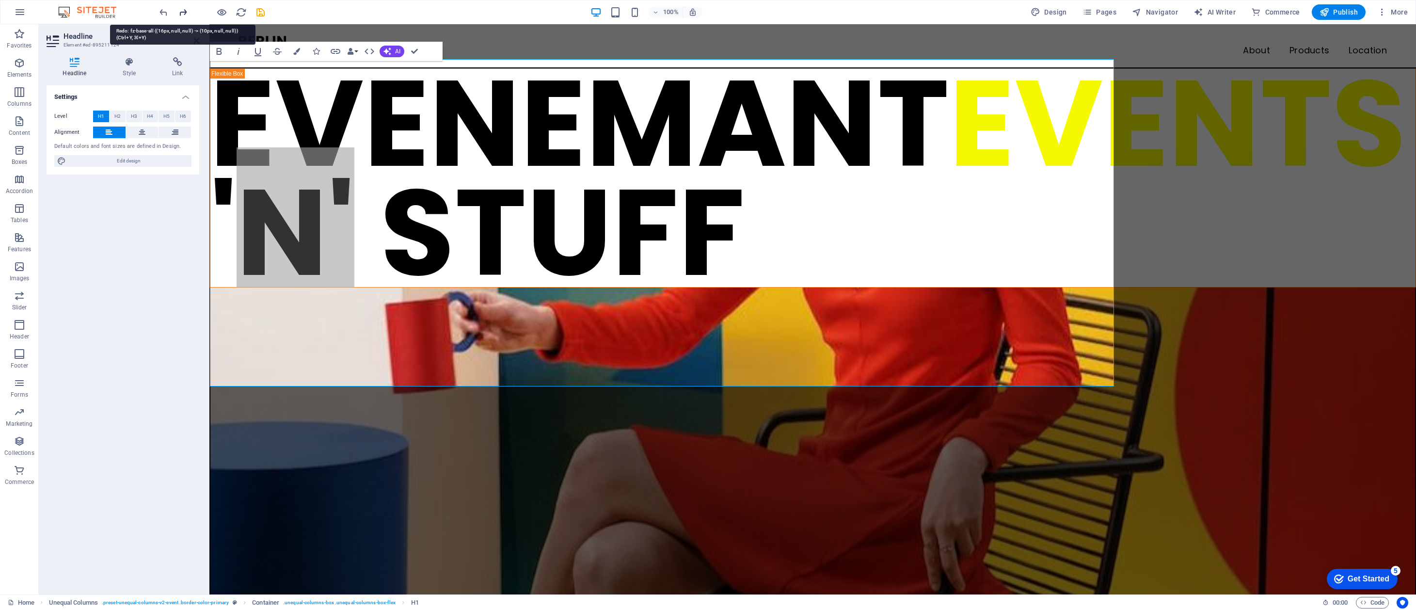
click at [184, 11] on icon "redo" at bounding box center [182, 12] width 11 height 11
click at [239, 12] on icon "reload" at bounding box center [241, 12] width 11 height 11
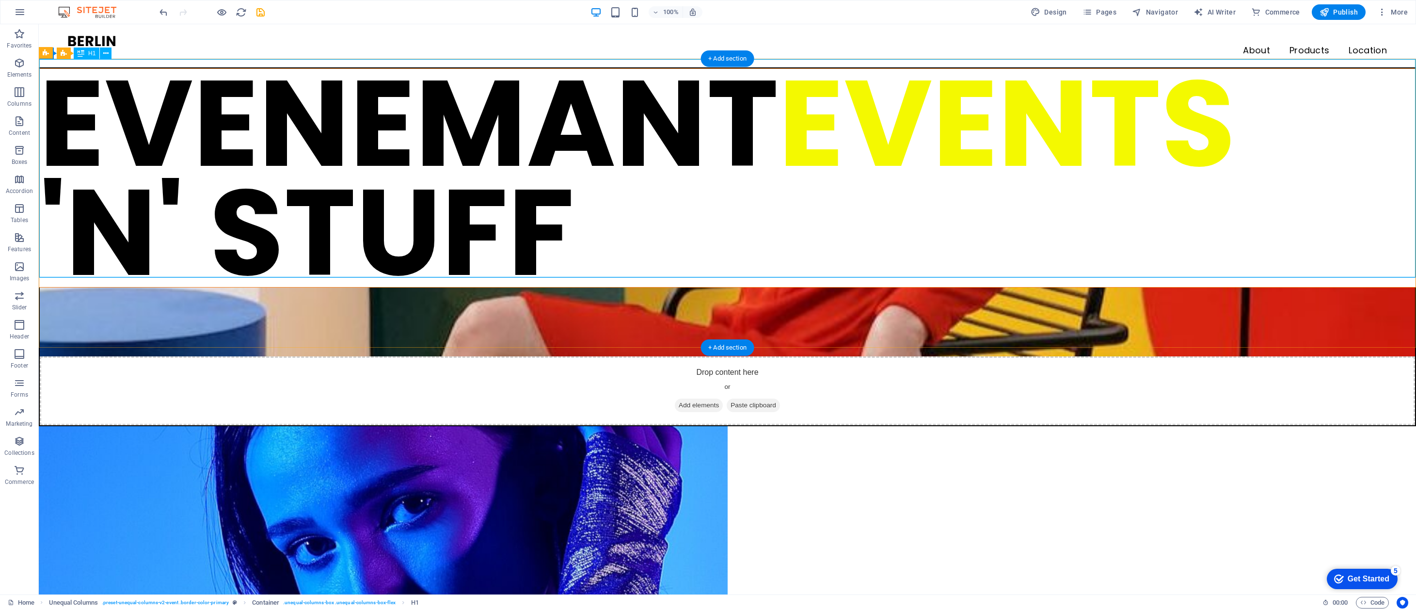
click at [811, 137] on div "EVENEMANT EVENTS 'N' STUFF" at bounding box center [727, 178] width 1376 height 218
click at [805, 175] on div "EVENEMANT EVENTS 'N' STUFF" at bounding box center [727, 178] width 1376 height 218
click at [1054, 12] on span "Design" at bounding box center [1048, 12] width 36 height 10
select select "px"
select select "400"
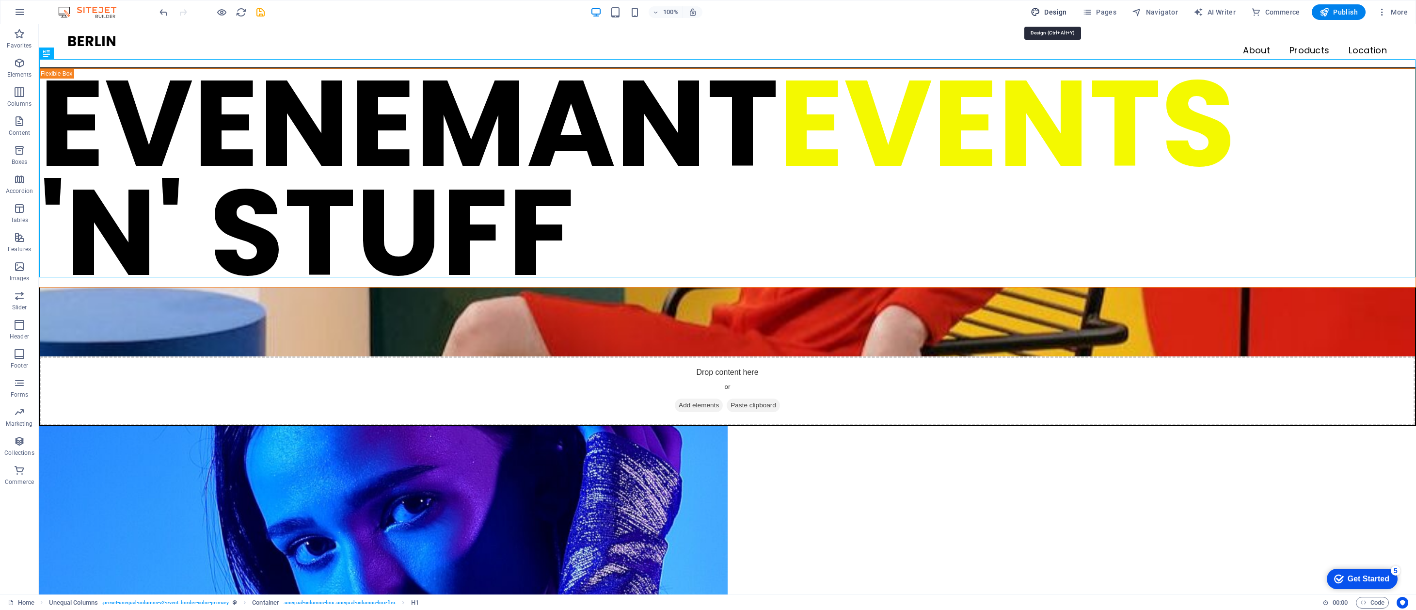
select select "px"
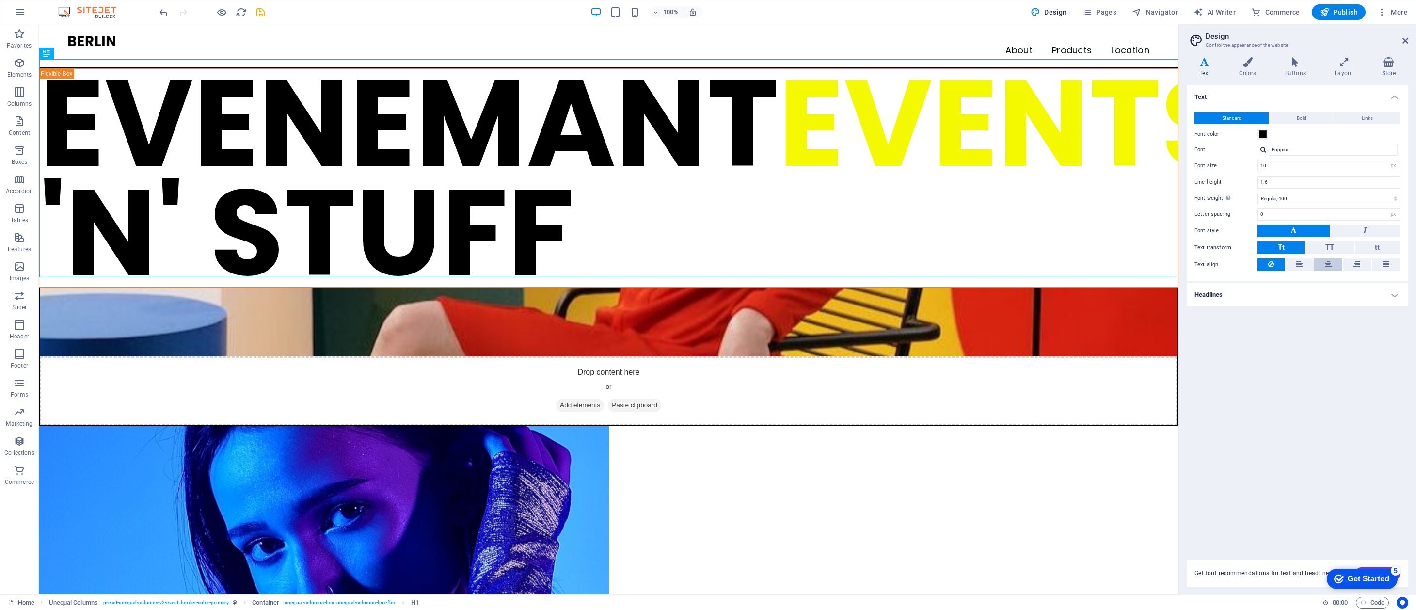
click at [1326, 261] on icon at bounding box center [1328, 264] width 7 height 12
click at [241, 13] on icon "reload" at bounding box center [241, 12] width 11 height 11
click at [804, 126] on div "EVENEMANT EVENTS 'N' STUFF" at bounding box center [608, 178] width 1138 height 218
click at [807, 126] on div "EVENEMANT EVENTS 'N' STUFF" at bounding box center [608, 178] width 1138 height 218
click at [811, 126] on div "EVENEMANT EVENTS 'N' STUFF" at bounding box center [608, 178] width 1138 height 218
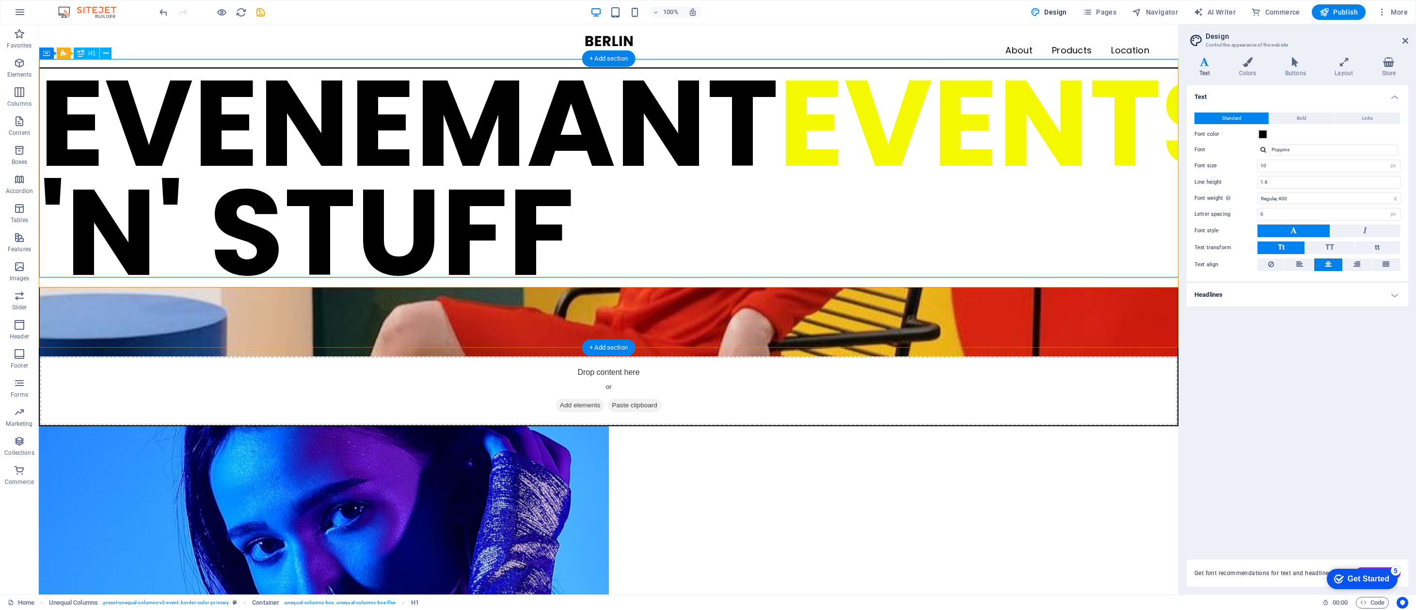
click at [811, 126] on div "EVENEMANT EVENTS 'N' STUFF" at bounding box center [608, 178] width 1138 height 218
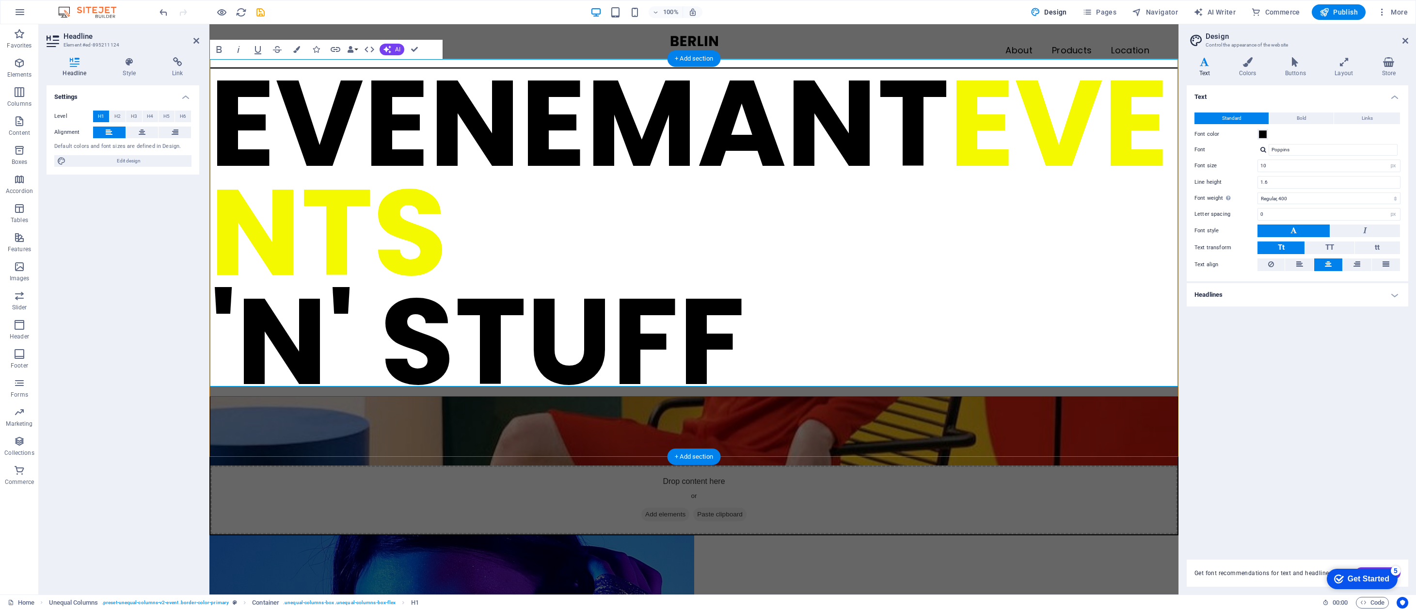
drag, startPoint x: 648, startPoint y: 251, endPoint x: 655, endPoint y: 249, distance: 7.1
click at [653, 250] on h1 "EVENEMANT EVENTS 'N' STUFF" at bounding box center [694, 232] width 968 height 327
click at [217, 336] on h1 "EVENEMANT EVENTS 'N' STUFF" at bounding box center [694, 232] width 968 height 327
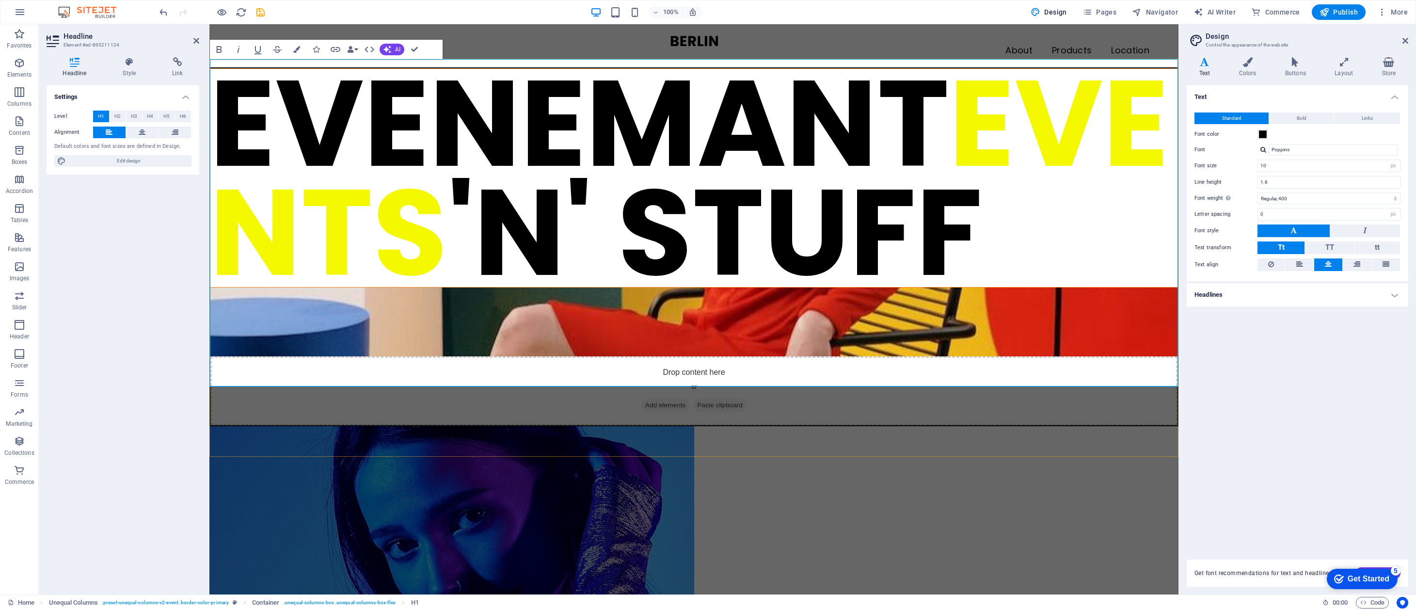
click at [215, 287] on h1 "EVENEMANT EVENTS 'N' STUFF" at bounding box center [694, 178] width 968 height 218
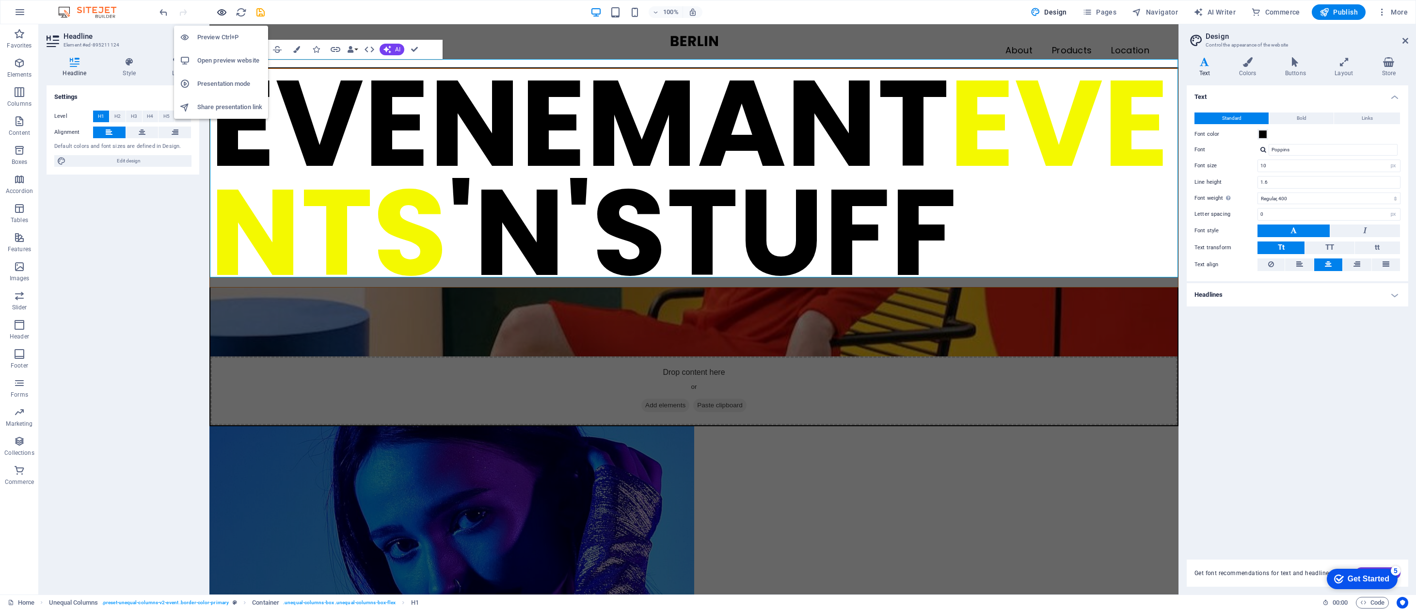
click at [221, 13] on icon "button" at bounding box center [221, 12] width 11 height 11
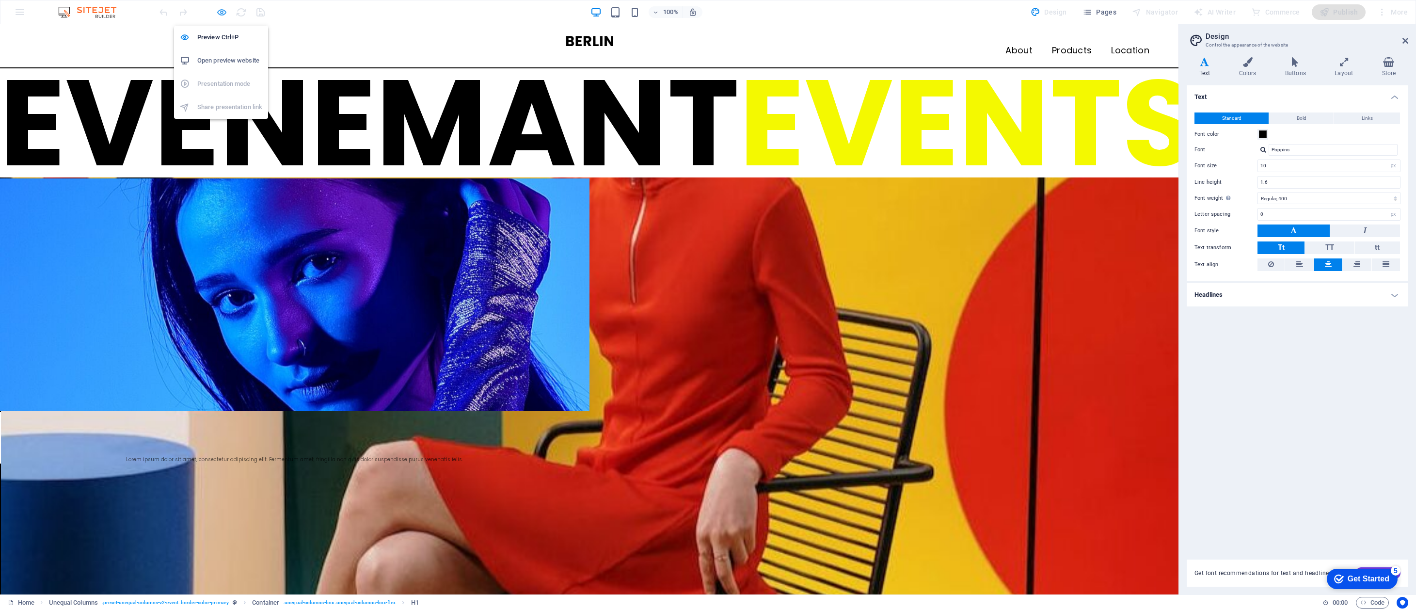
click at [221, 13] on icon "button" at bounding box center [221, 12] width 11 height 11
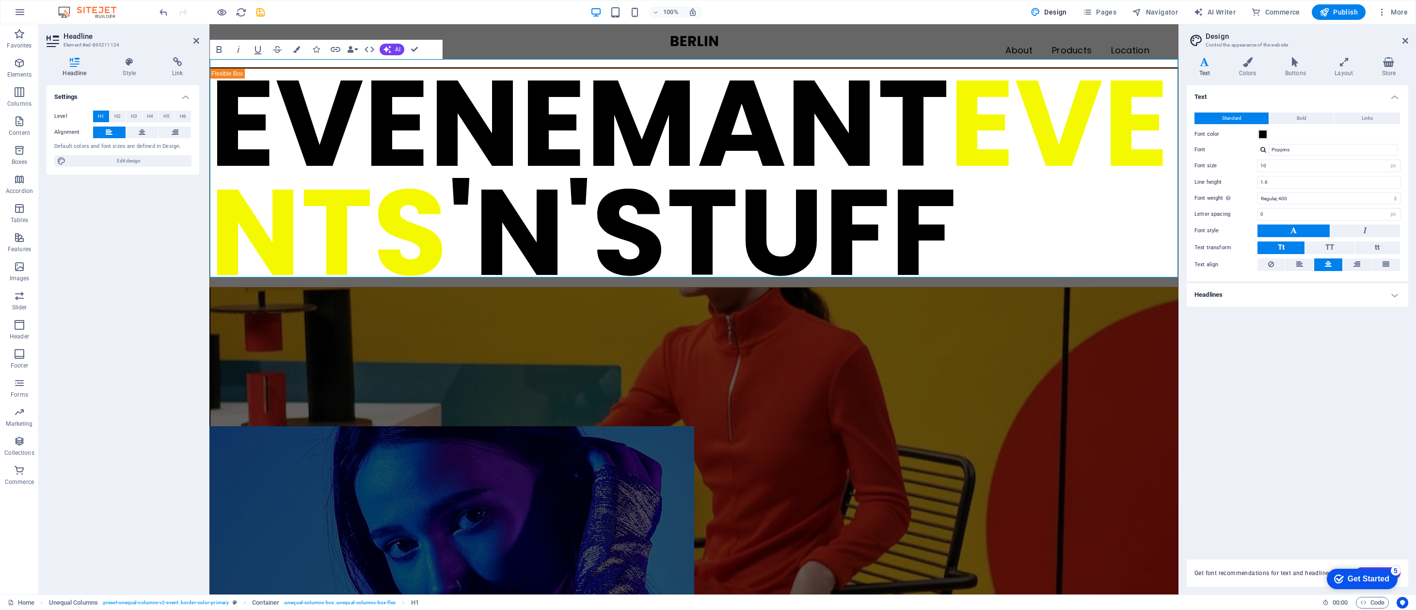
click at [484, 14] on div "100% Design Pages Navigator AI Writer Commerce Publish More" at bounding box center [785, 12] width 1254 height 16
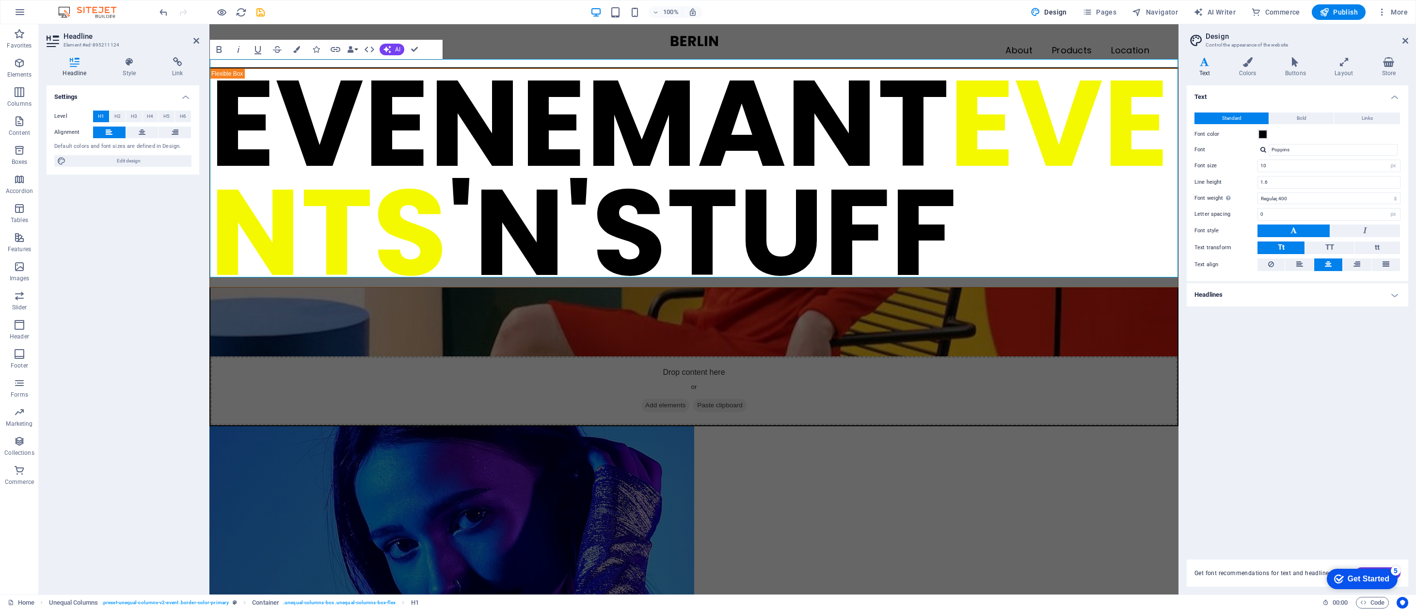
click at [147, 439] on div "Settings Level H1 H2 H3 H4 H5 H6 Alignment Default colors and font sizes are de…" at bounding box center [123, 335] width 153 height 501
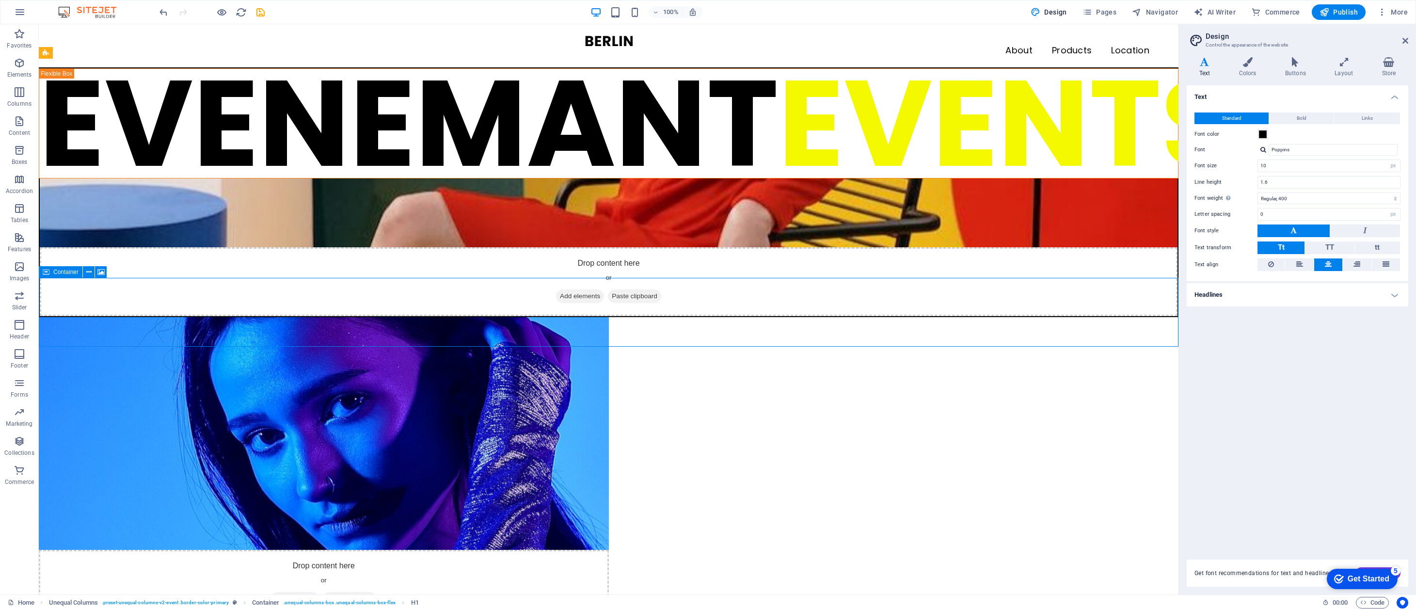
drag, startPoint x: 320, startPoint y: 288, endPoint x: 493, endPoint y: 290, distance: 173.0
click at [493, 290] on div "Drop content here or Add elements Paste clipboard" at bounding box center [608, 281] width 1137 height 69
